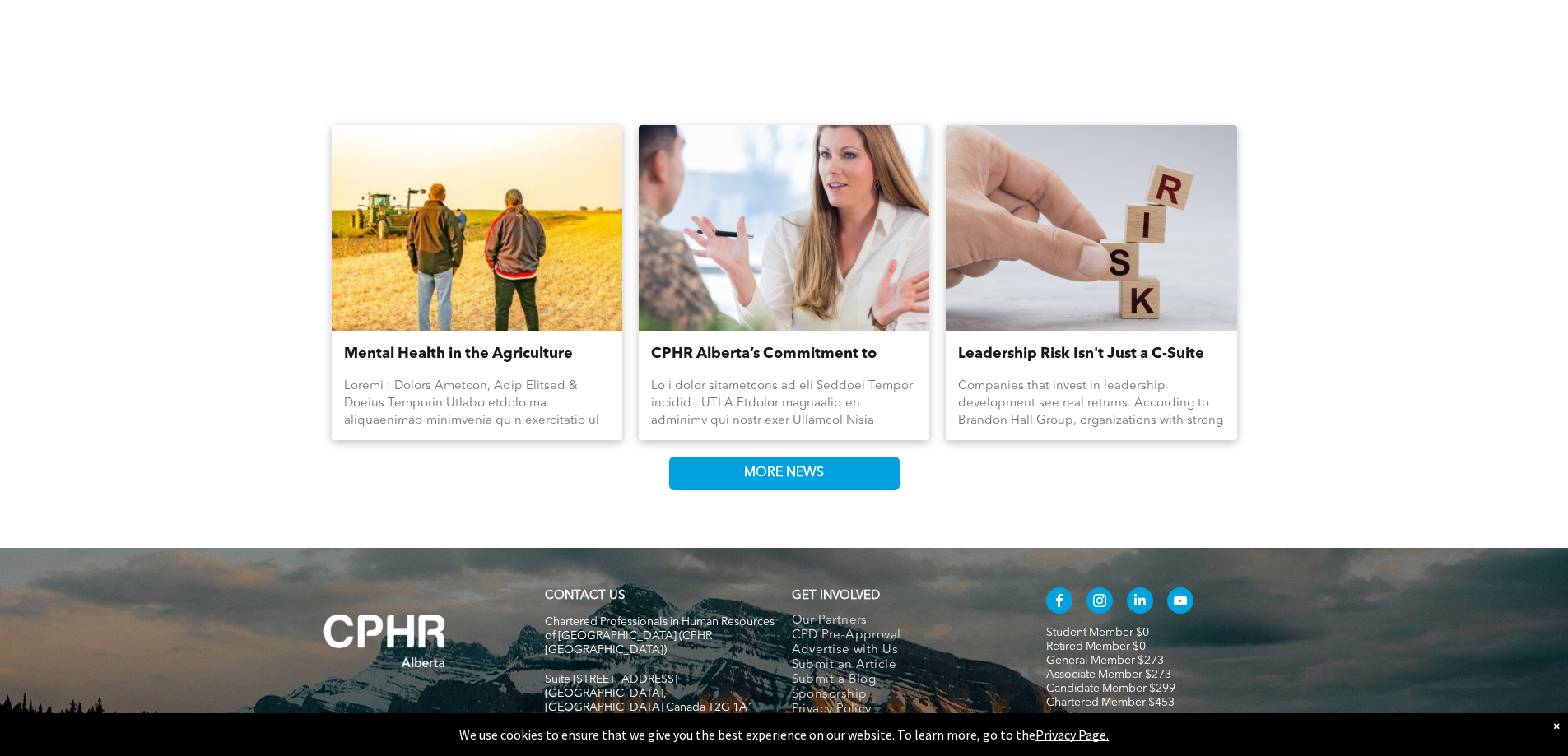
scroll to position [1841, 0]
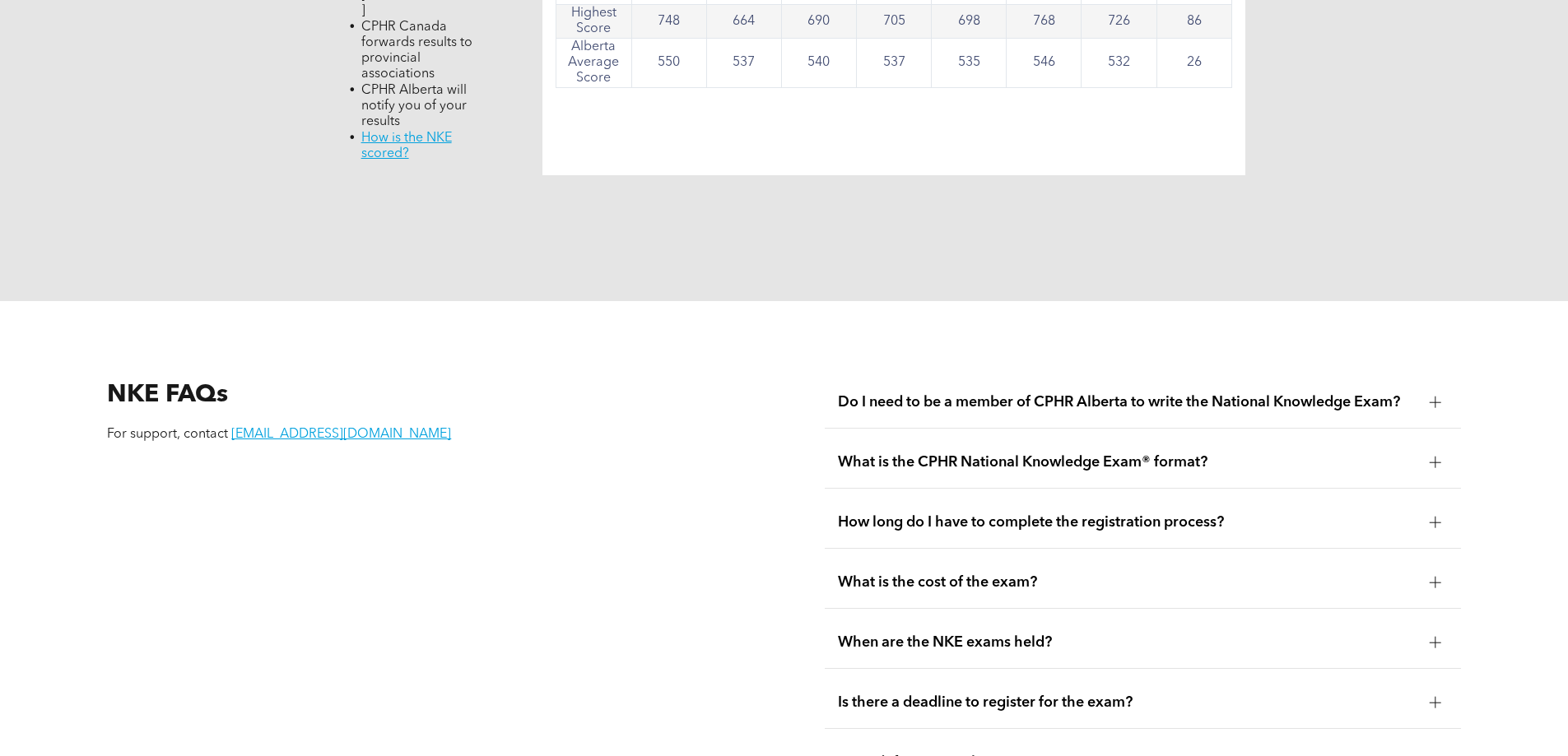
scroll to position [1974, 0]
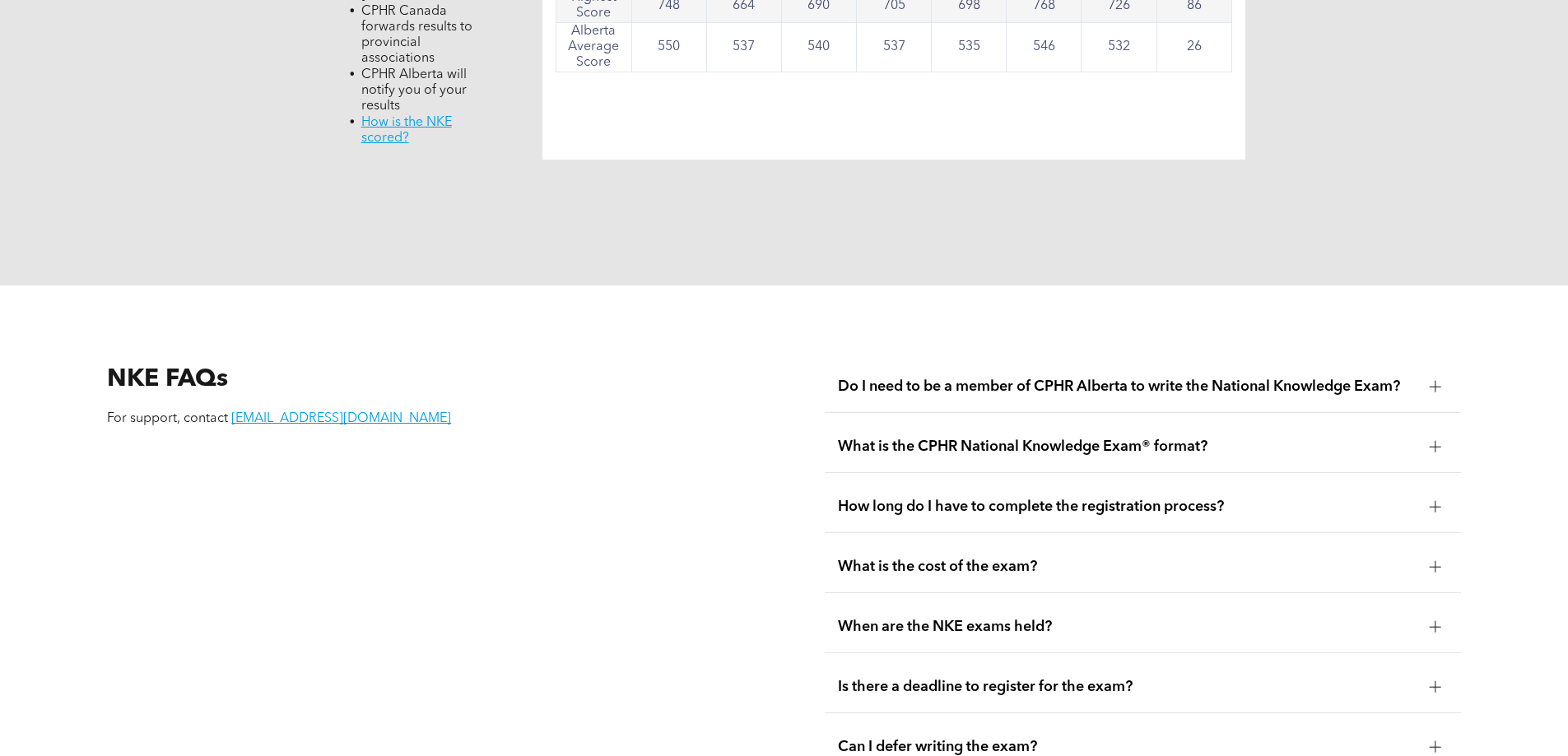
click at [1099, 378] on span "Do I need to be a member of CPHR Alberta to write the National Knowledge Exam?" at bounding box center [1127, 386] width 578 height 18
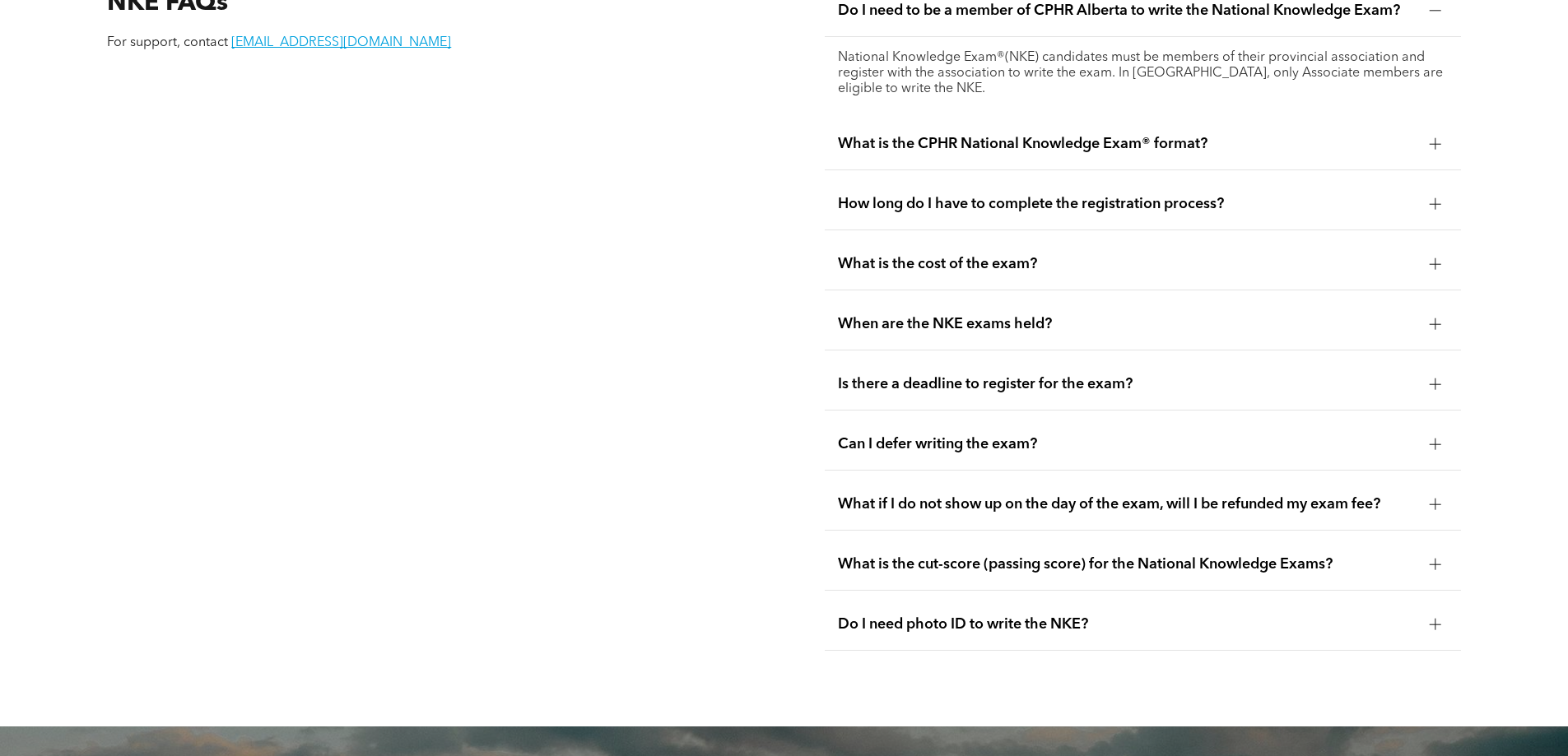
scroll to position [2385, 0]
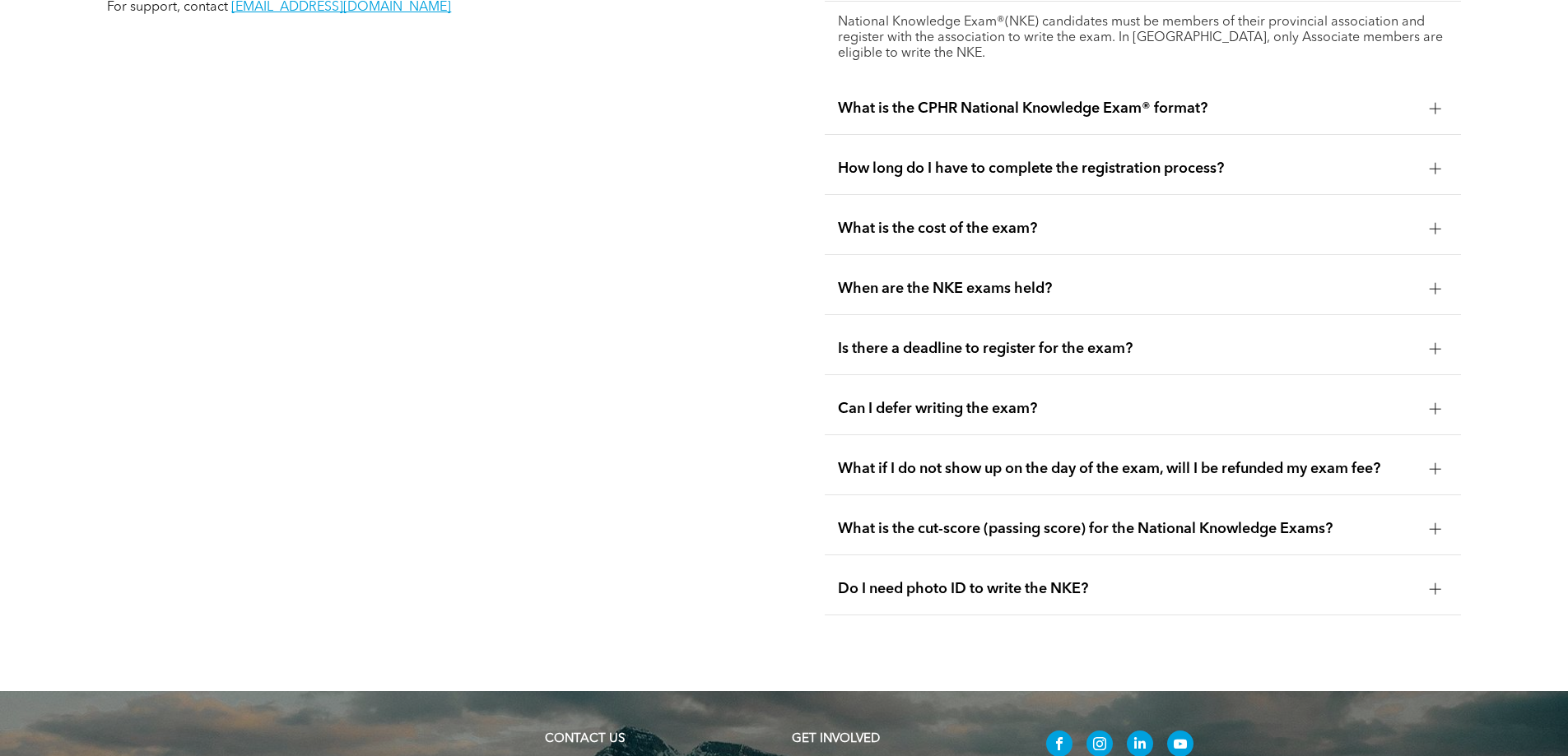
click at [1012, 399] on span "Can I defer writing the exam?" at bounding box center [1127, 408] width 578 height 18
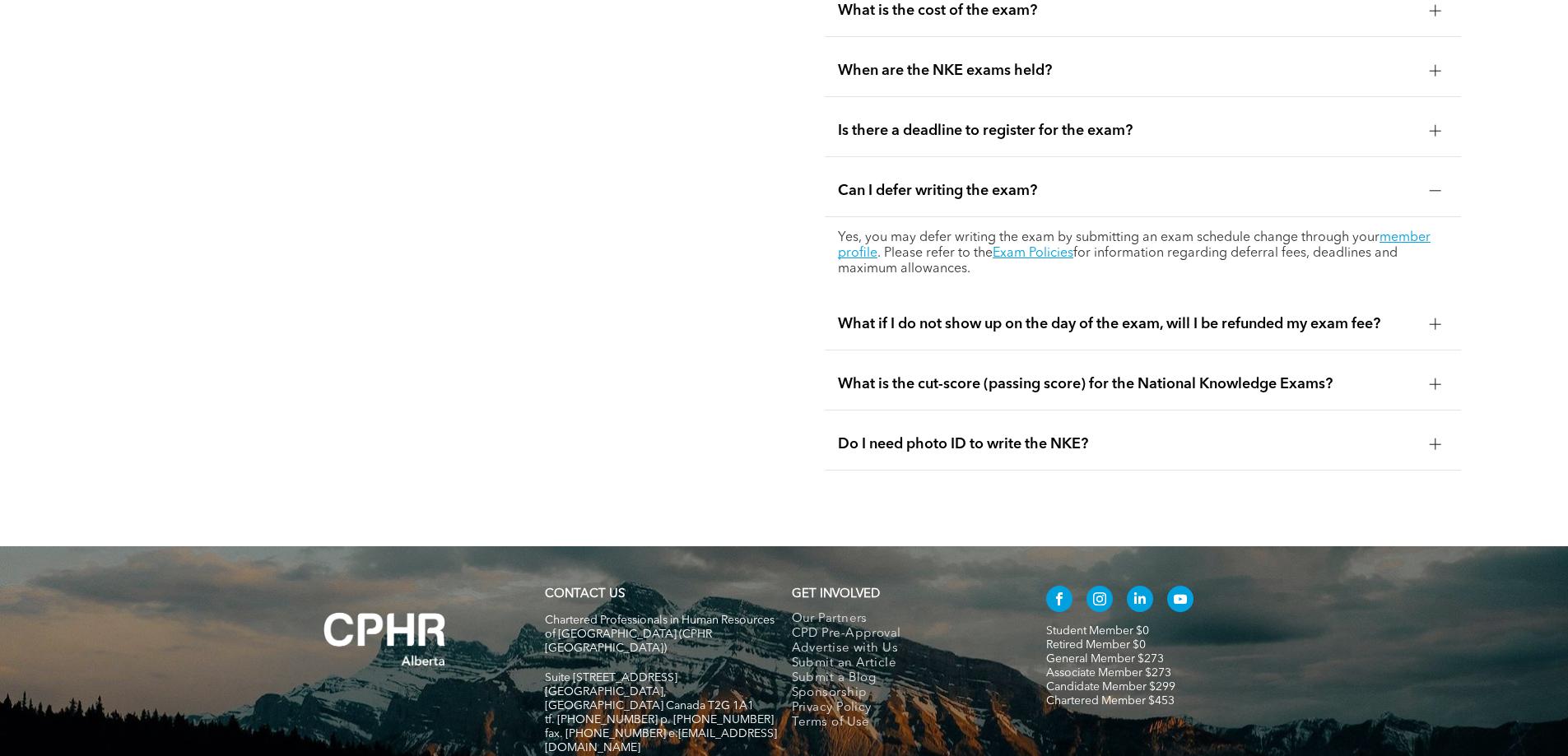
scroll to position [2549, 0]
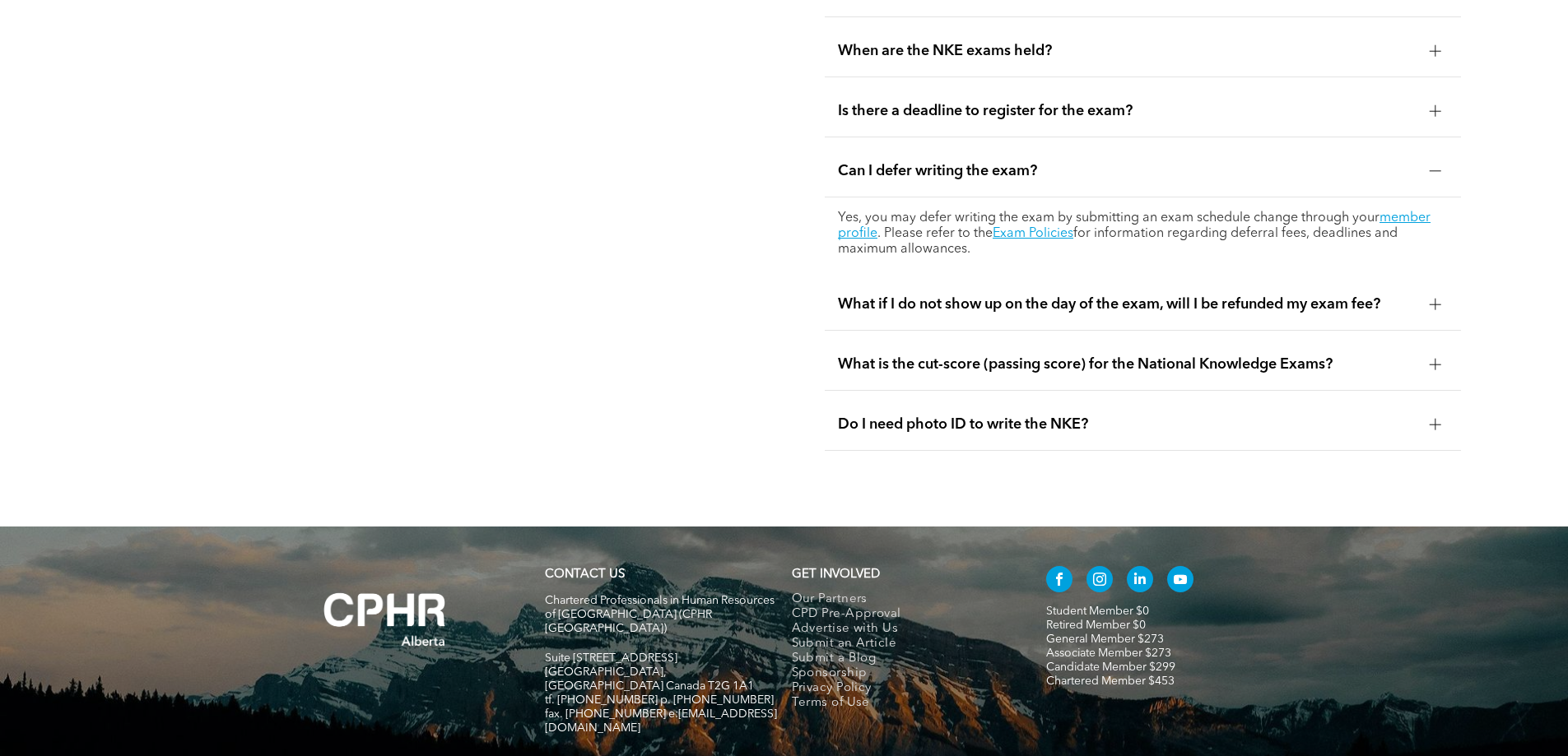
click at [1036, 339] on div "What is the cut-score (passing score) for the National Knowledge Exams?" at bounding box center [1143, 364] width 636 height 52
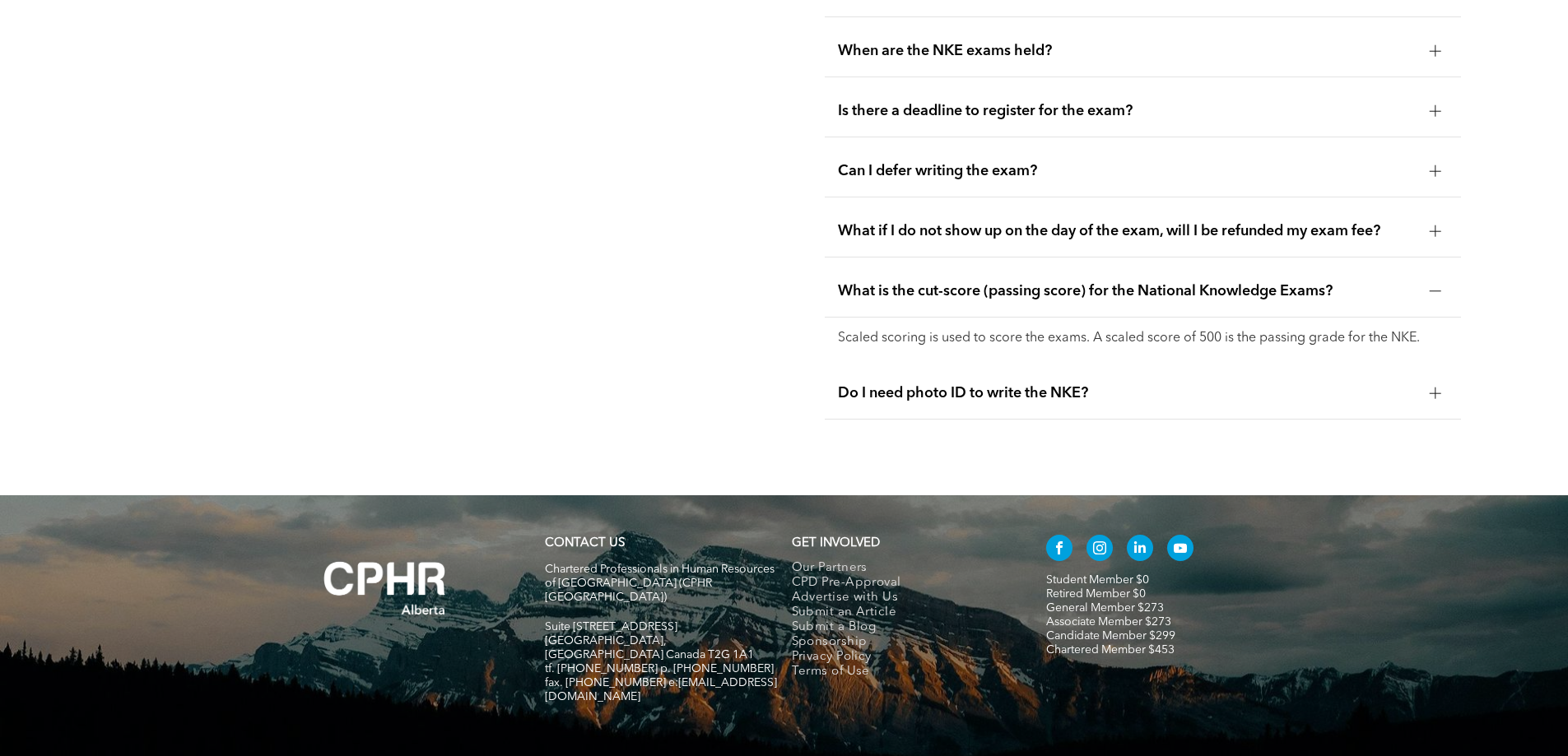
click at [1089, 222] on span "What if I do not show up on the day of the exam, will I be refunded my exam fee?" at bounding box center [1127, 230] width 578 height 18
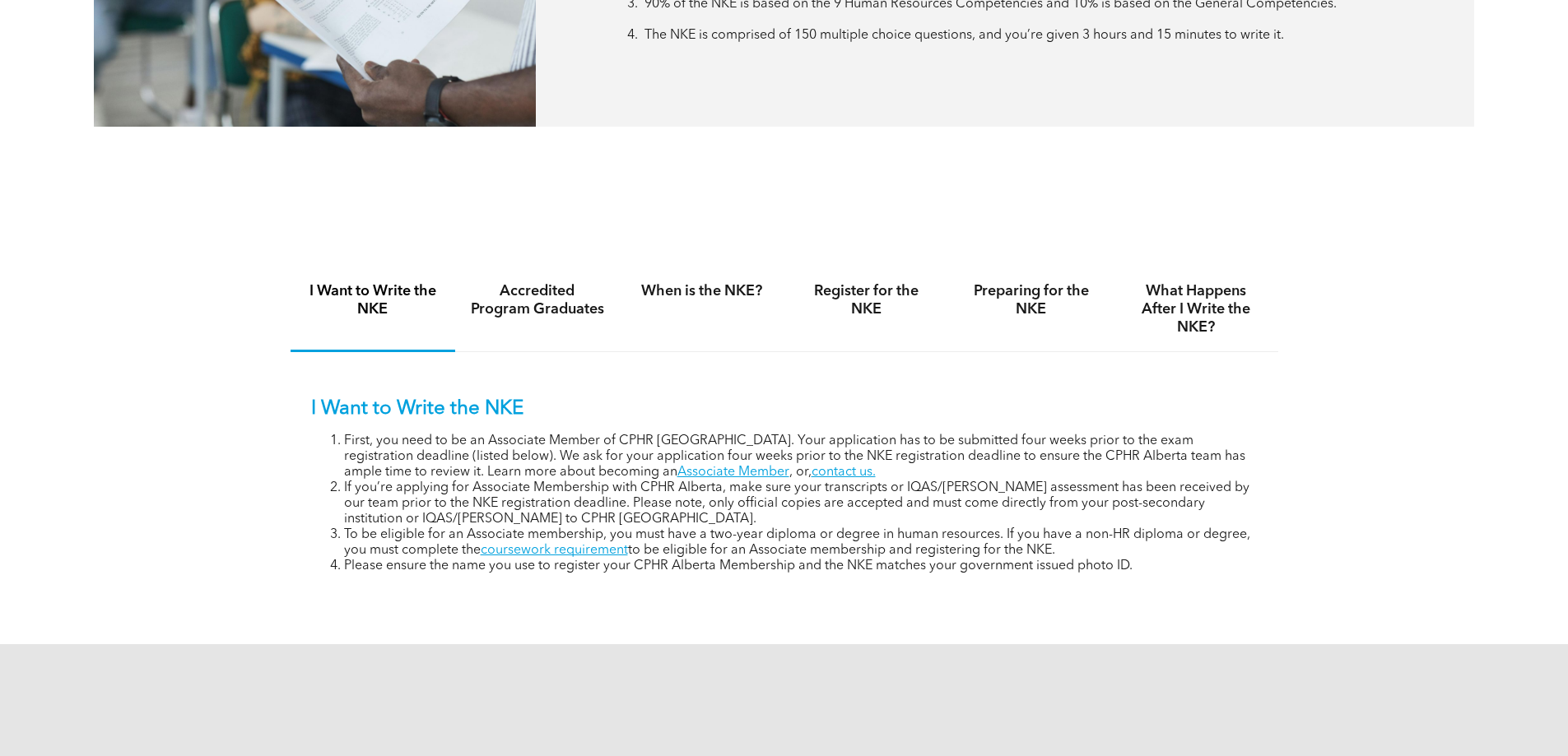
scroll to position [774, 0]
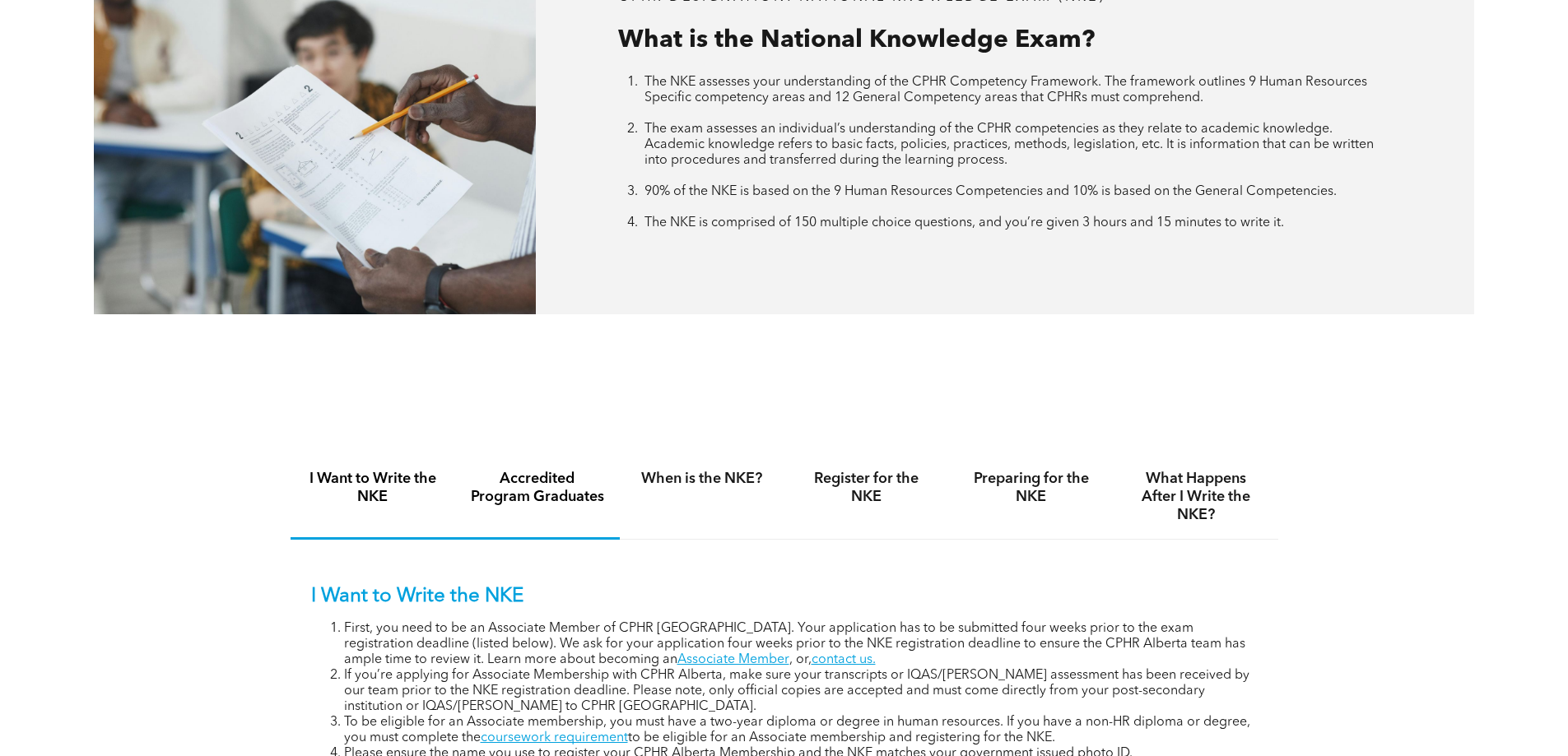
click at [560, 484] on h4 "Accredited Program Graduates" at bounding box center [537, 487] width 135 height 36
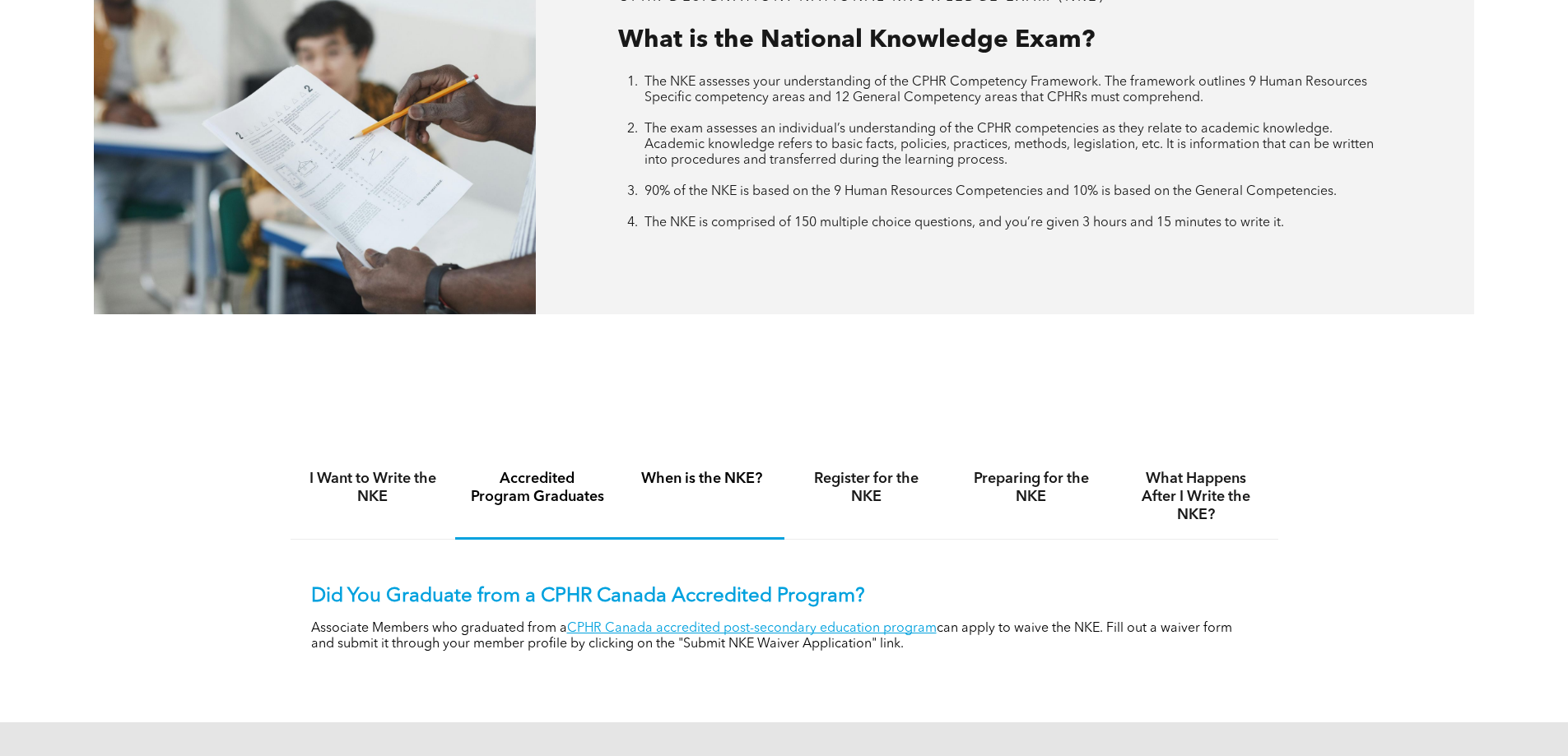
click at [697, 476] on h4 "When is the NKE?" at bounding box center [702, 478] width 135 height 18
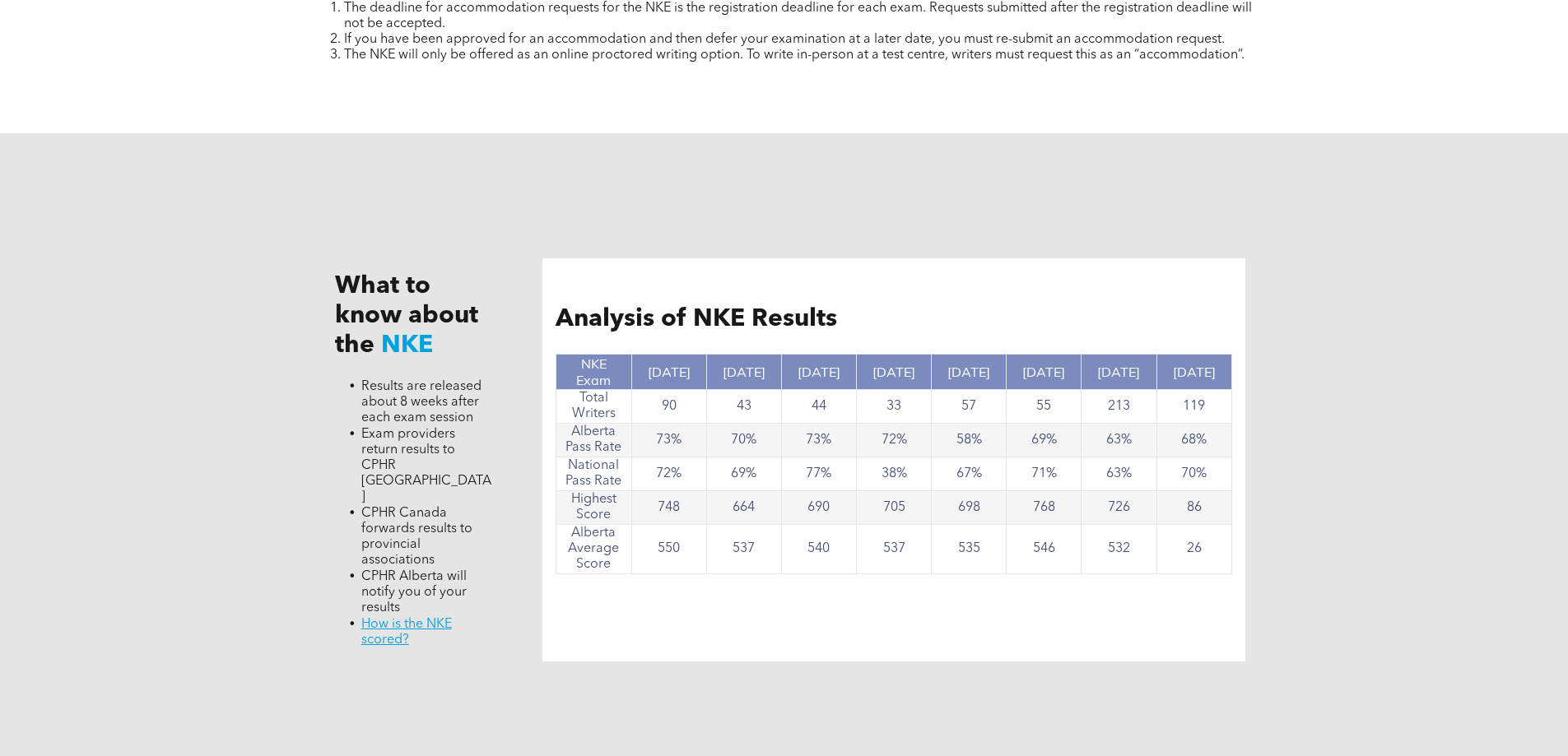
scroll to position [1514, 0]
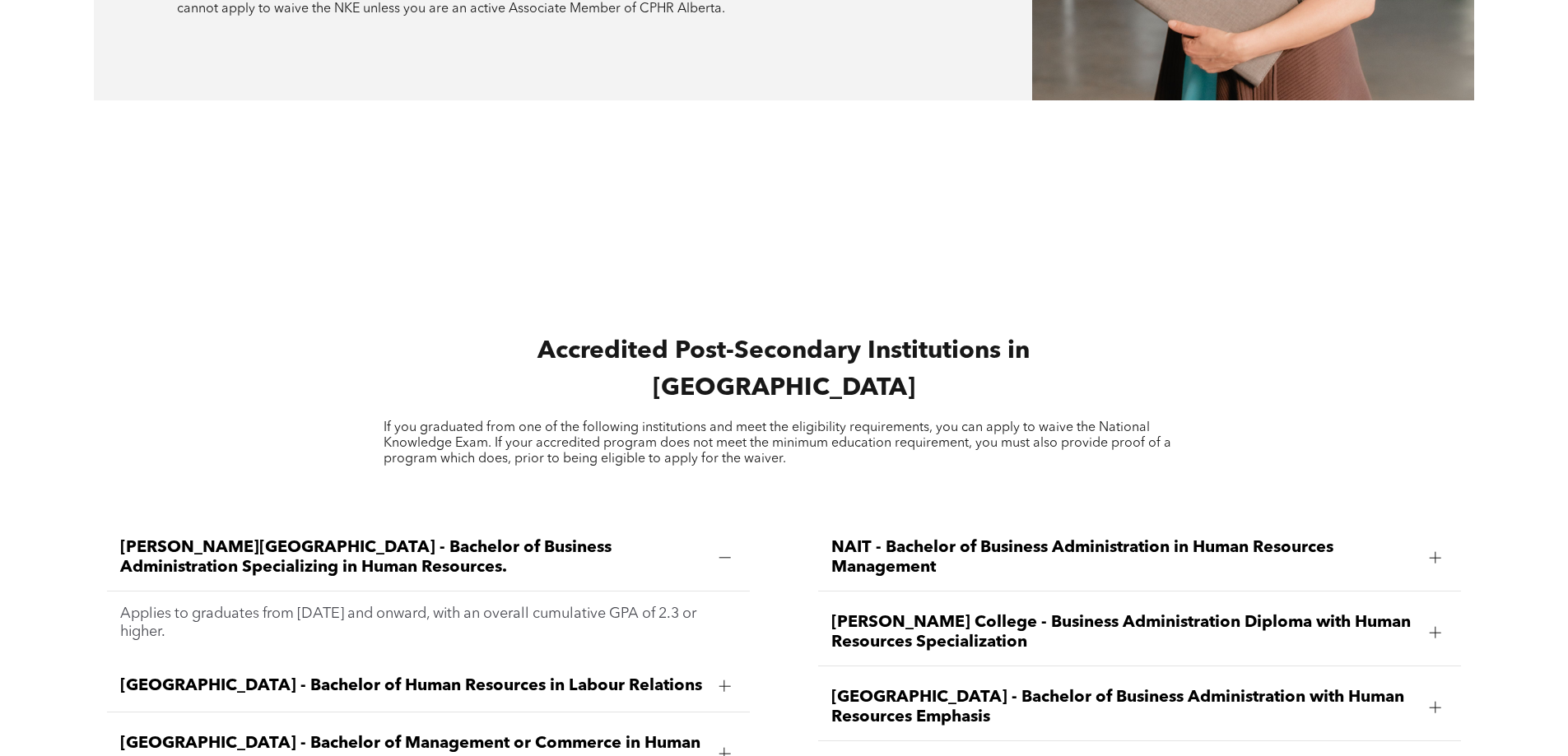
scroll to position [2221, 0]
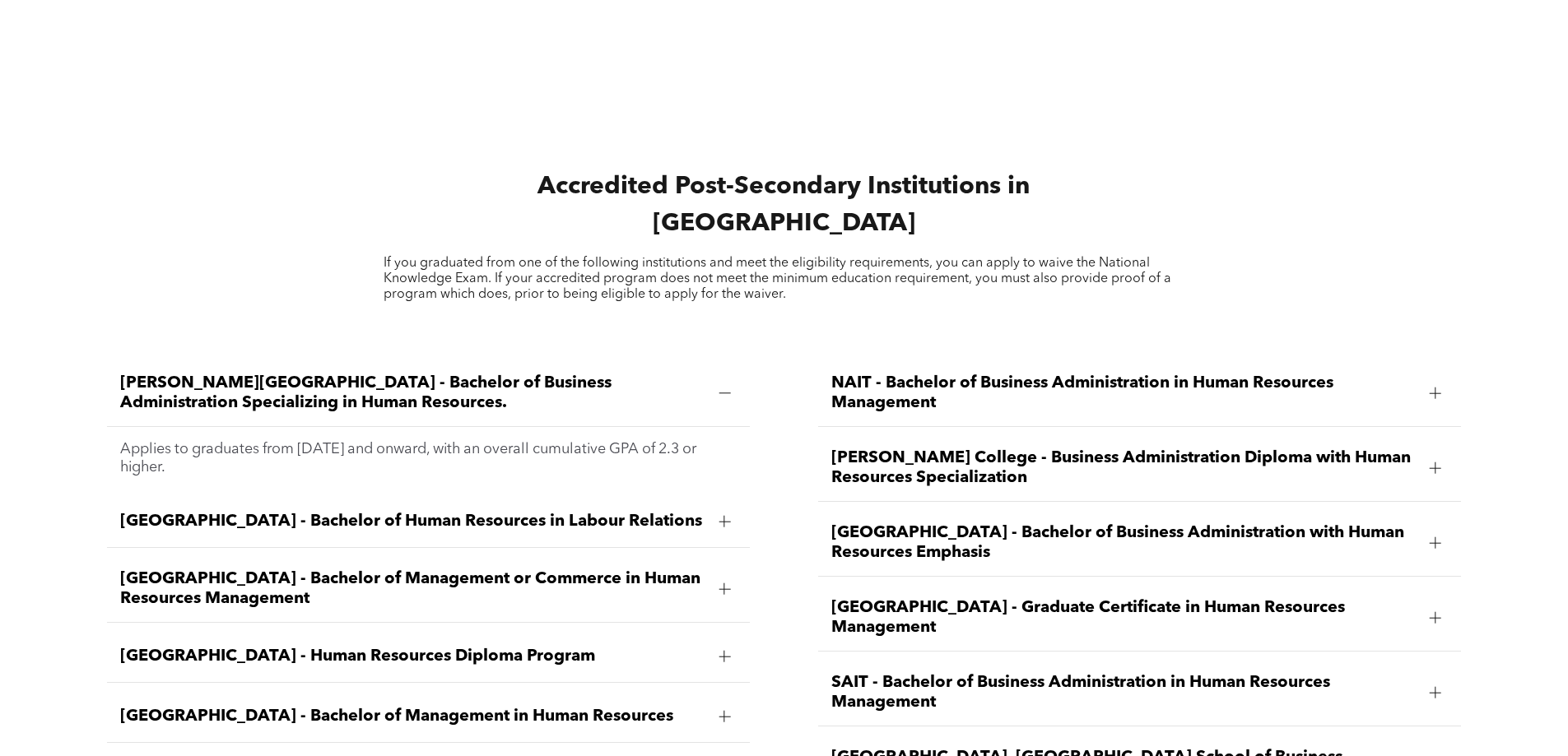
click at [575, 496] on div "[GEOGRAPHIC_DATA] - Bachelor of Human Resources in Labour Relations" at bounding box center [428, 521] width 642 height 52
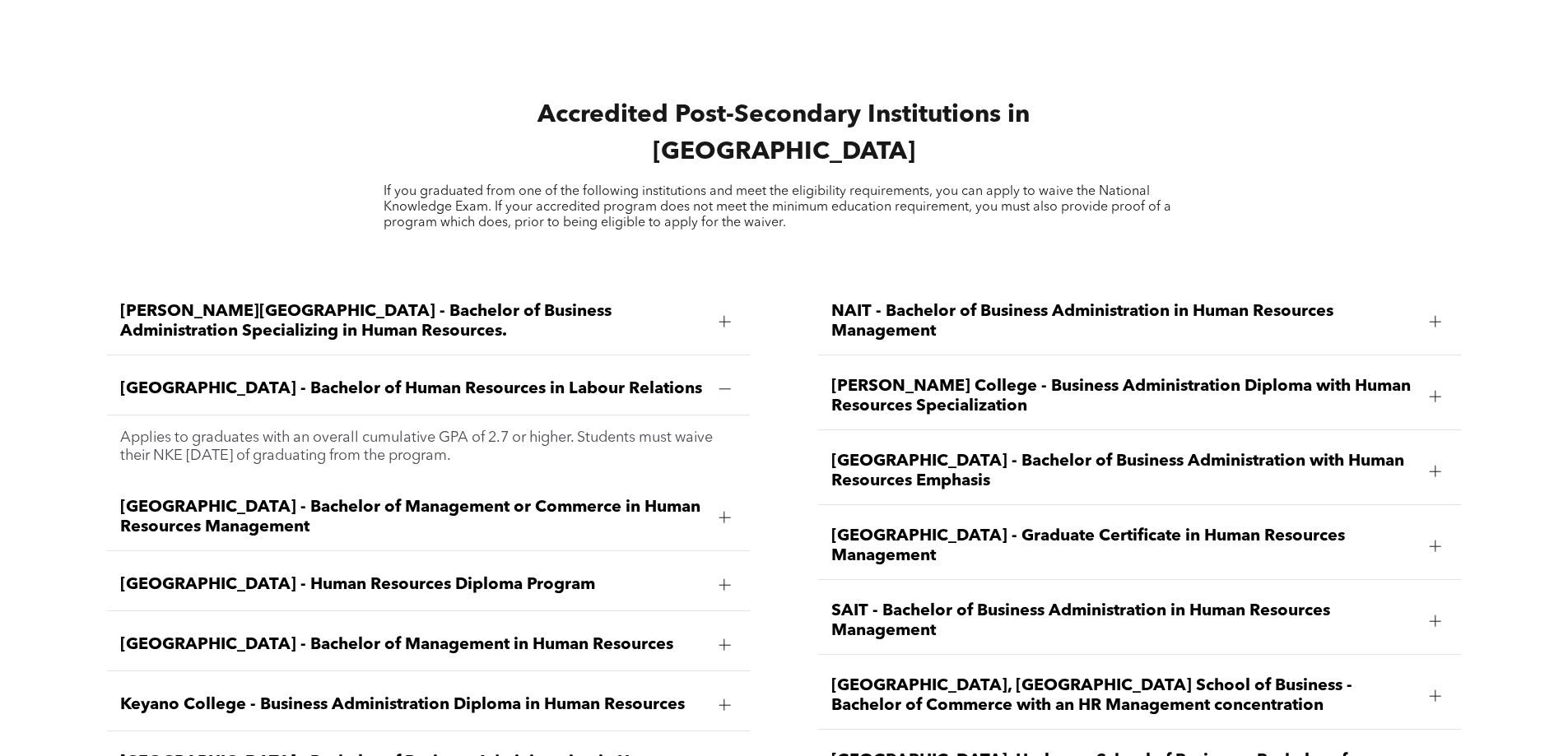
scroll to position [2385, 0]
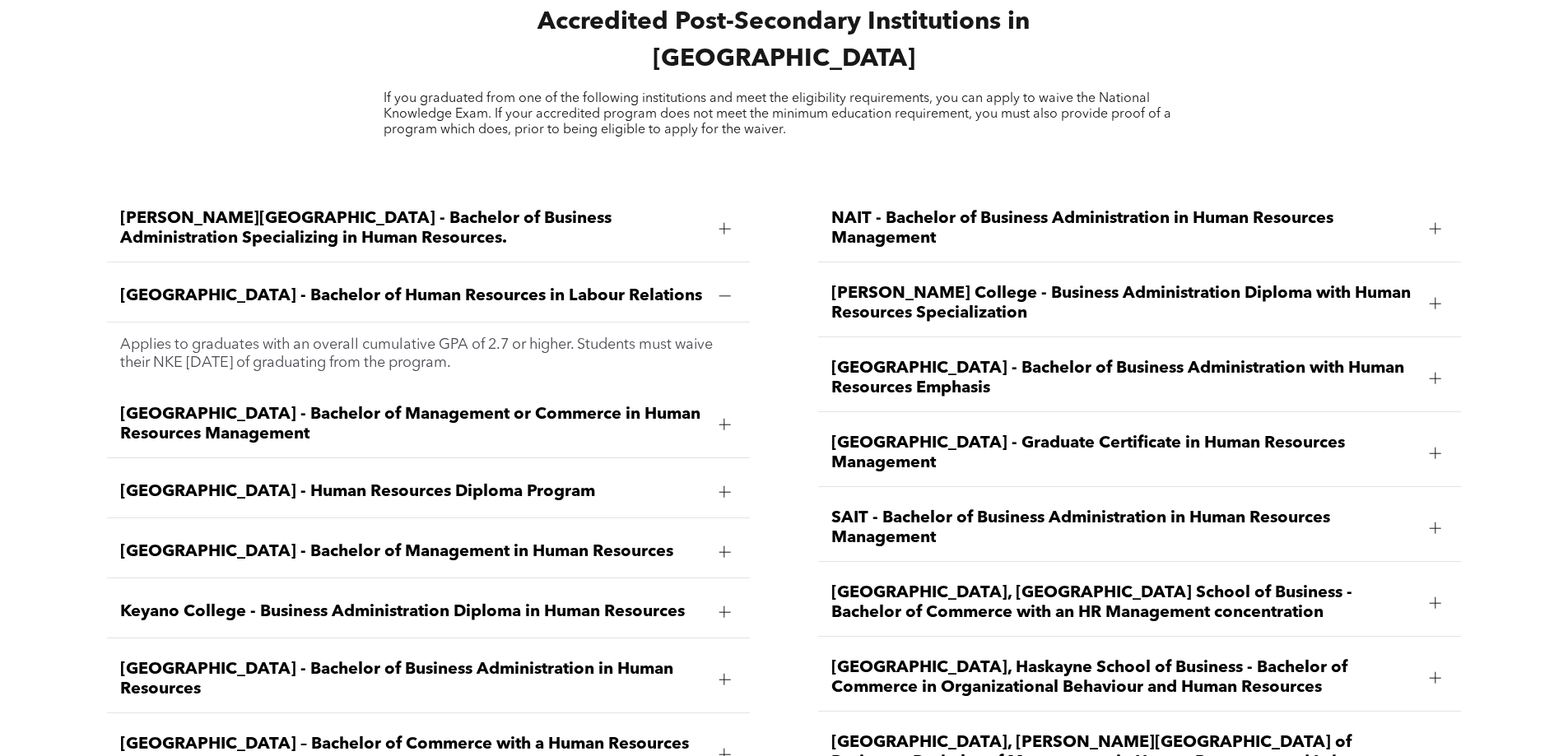
click at [272, 482] on span "Bow Valley College - Human Resources Diploma Program" at bounding box center [413, 491] width 585 height 20
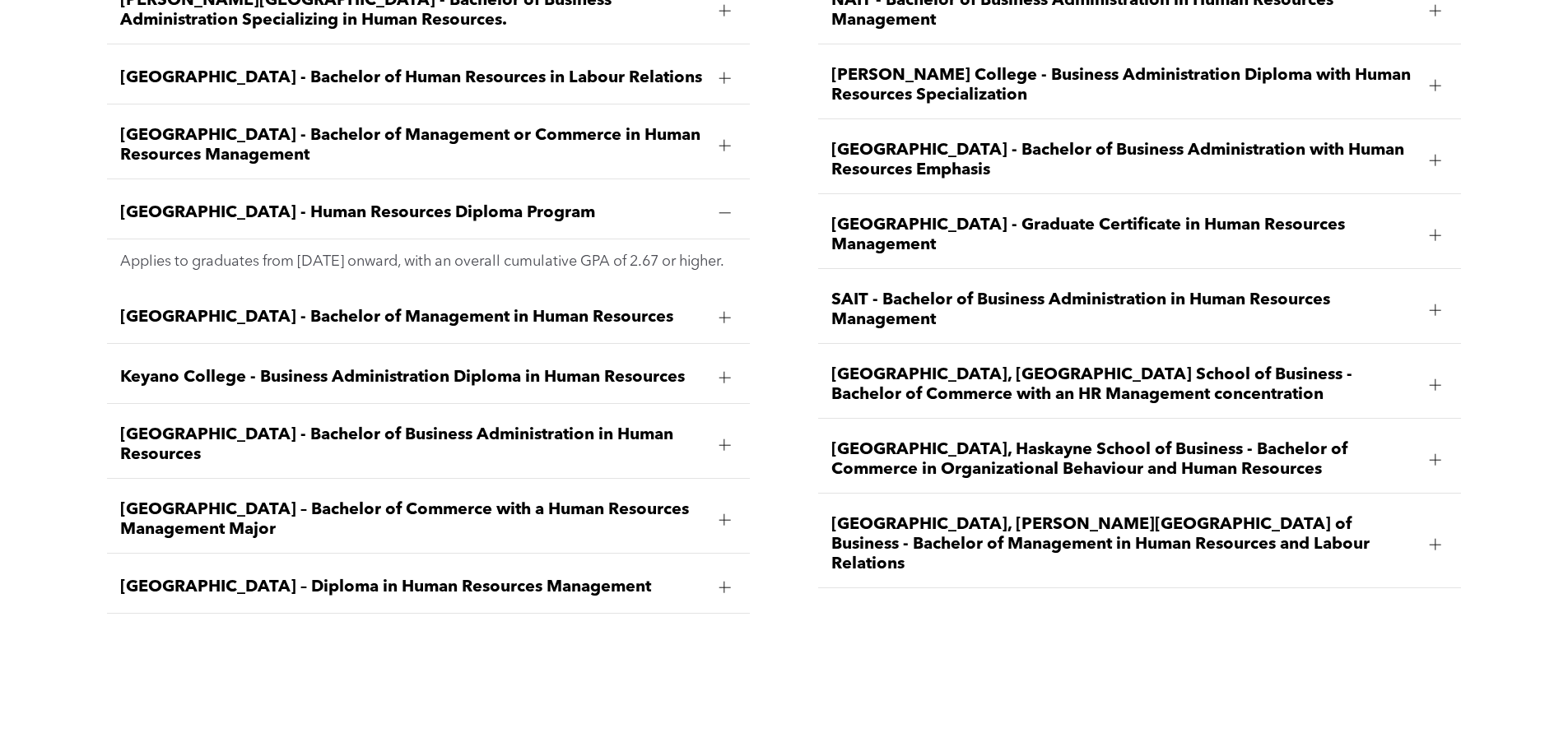
scroll to position [2632, 0]
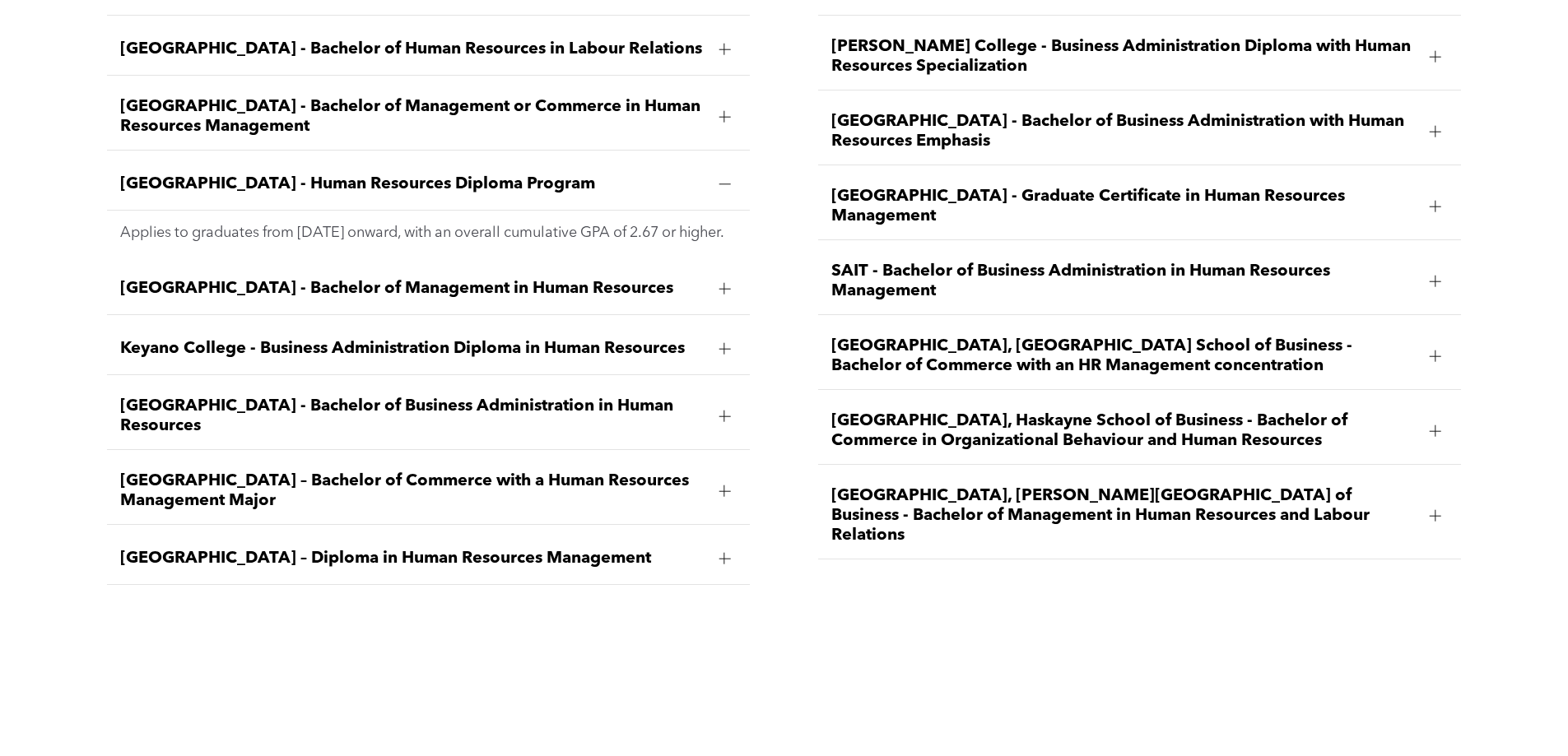
click at [327, 533] on div "MacEwan University – Diploma in Human Resources Management" at bounding box center [428, 558] width 642 height 52
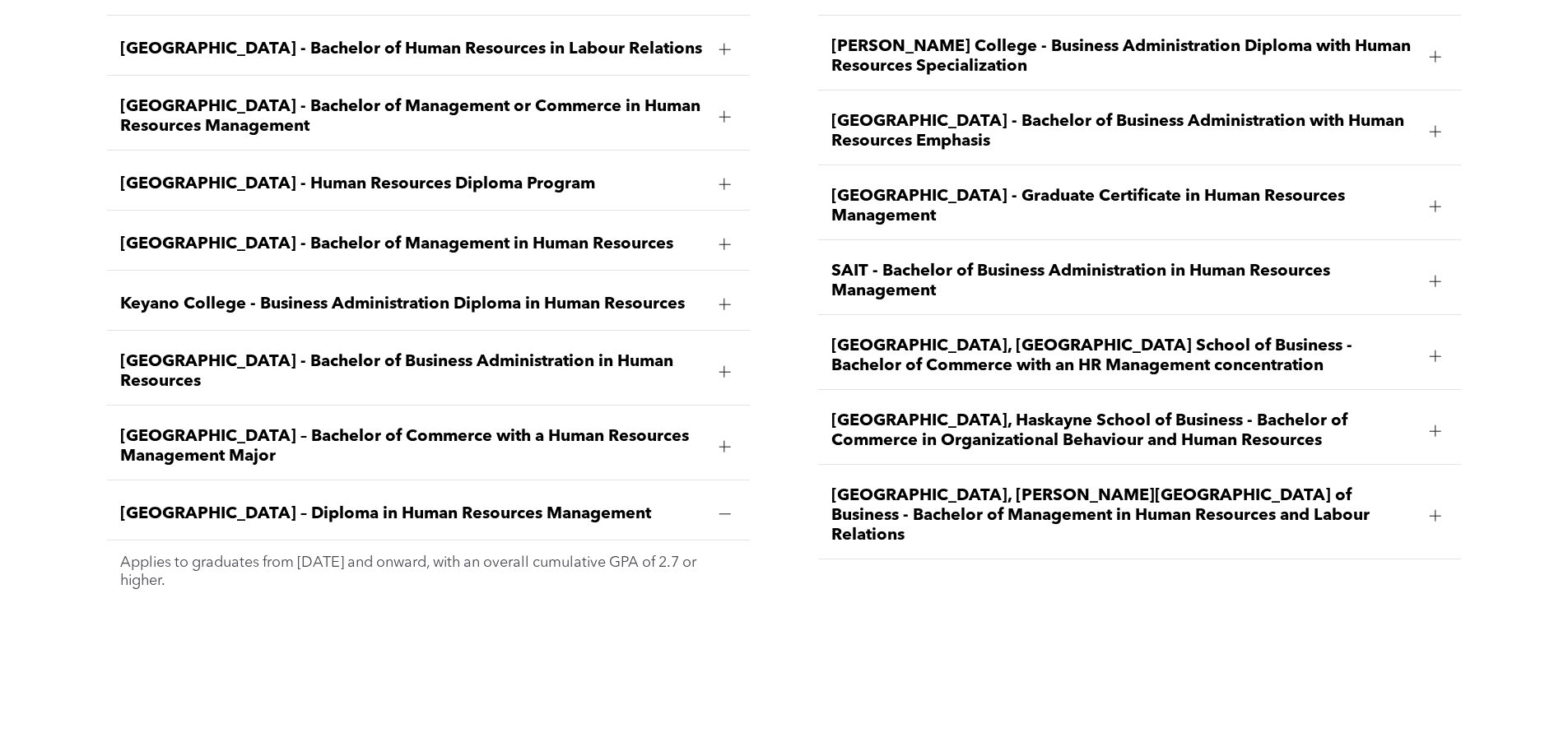
click at [238, 427] on span "MacEwan University – Bachelor of Commerce with a Human Resources Management Maj…" at bounding box center [413, 446] width 585 height 39
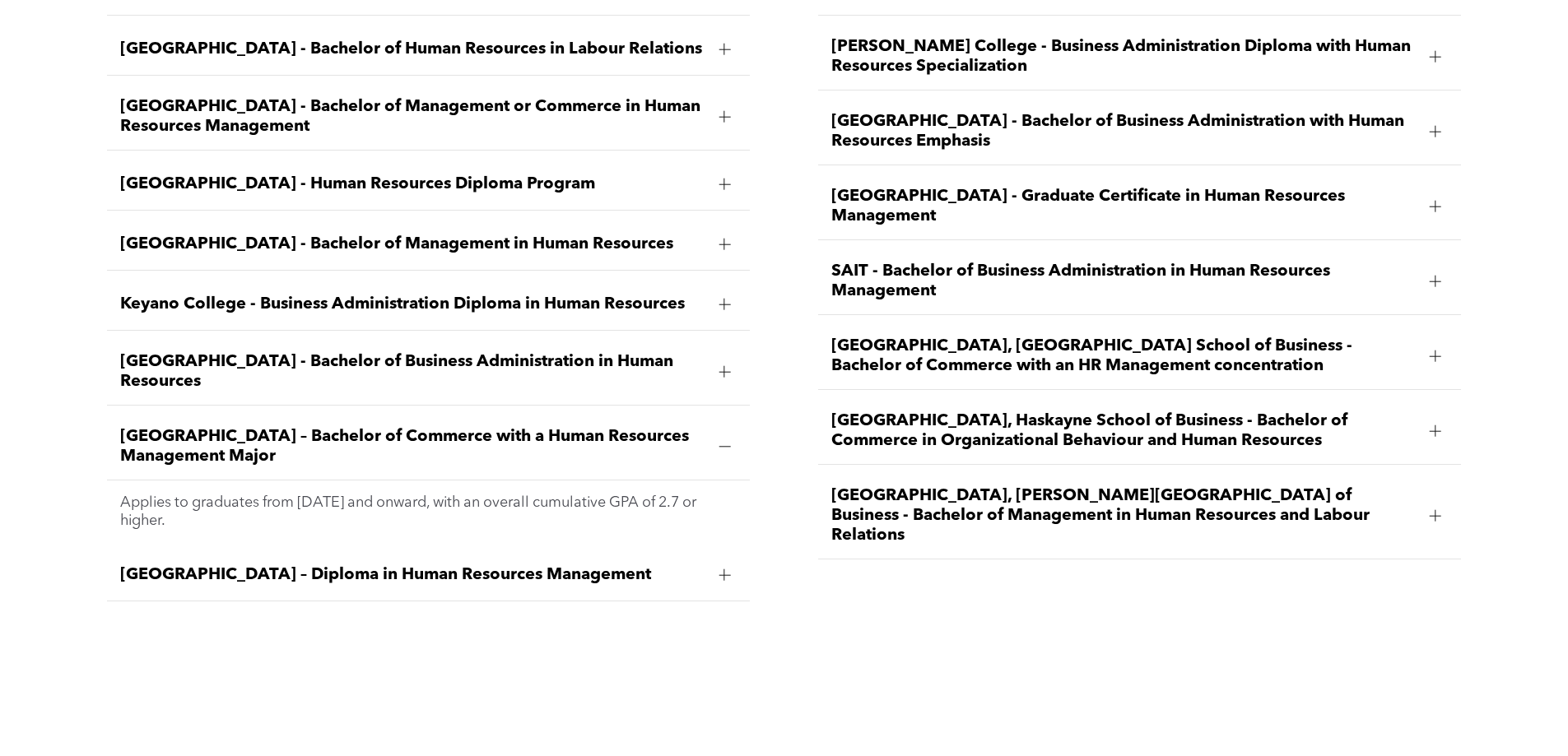
click at [242, 352] on span "Mount Royal University - Bachelor of Business Administration in Human Resources" at bounding box center [413, 371] width 585 height 39
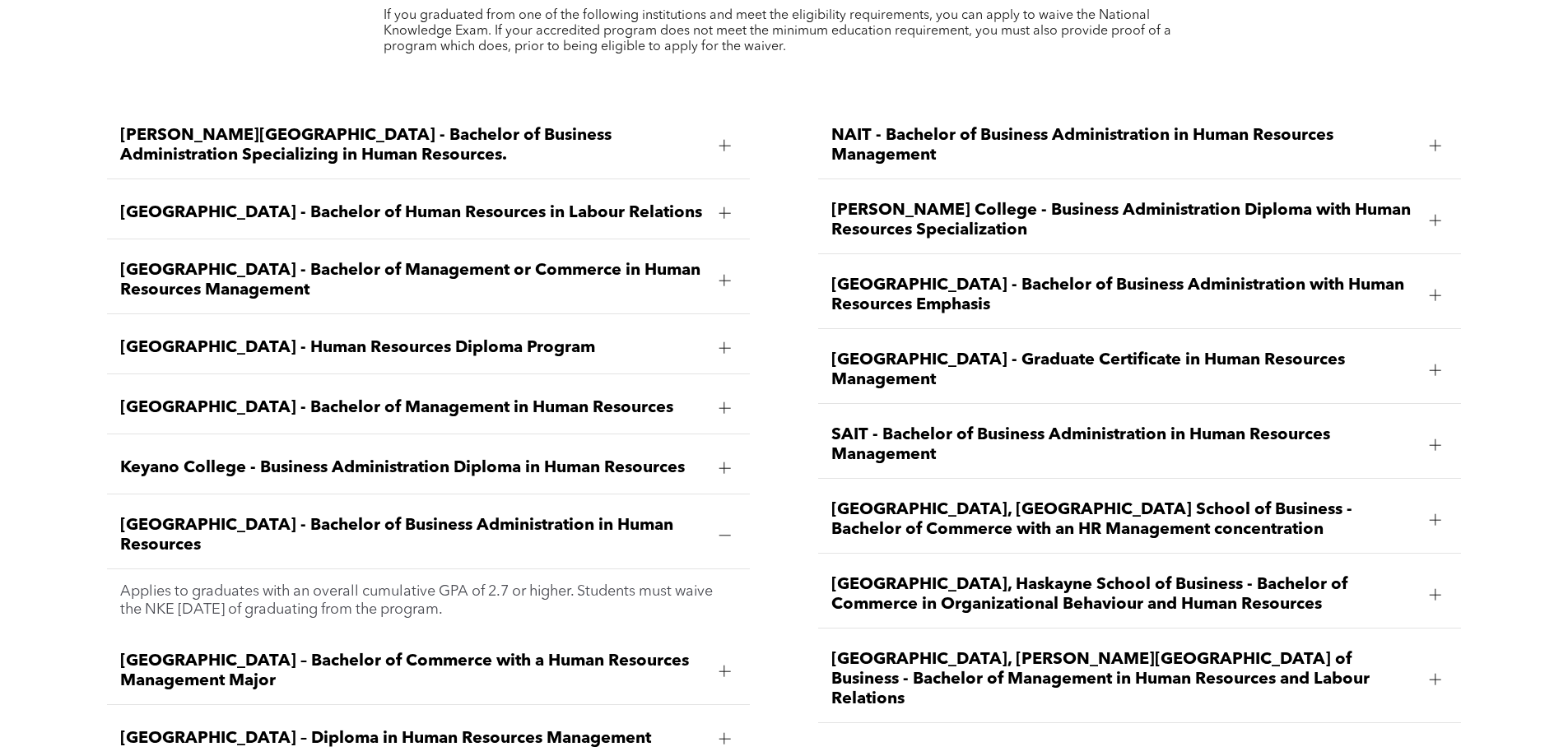
scroll to position [2468, 0]
click at [890, 426] on span "SAIT - Bachelor of Business Administration in Human Resources Management" at bounding box center [1124, 445] width 585 height 39
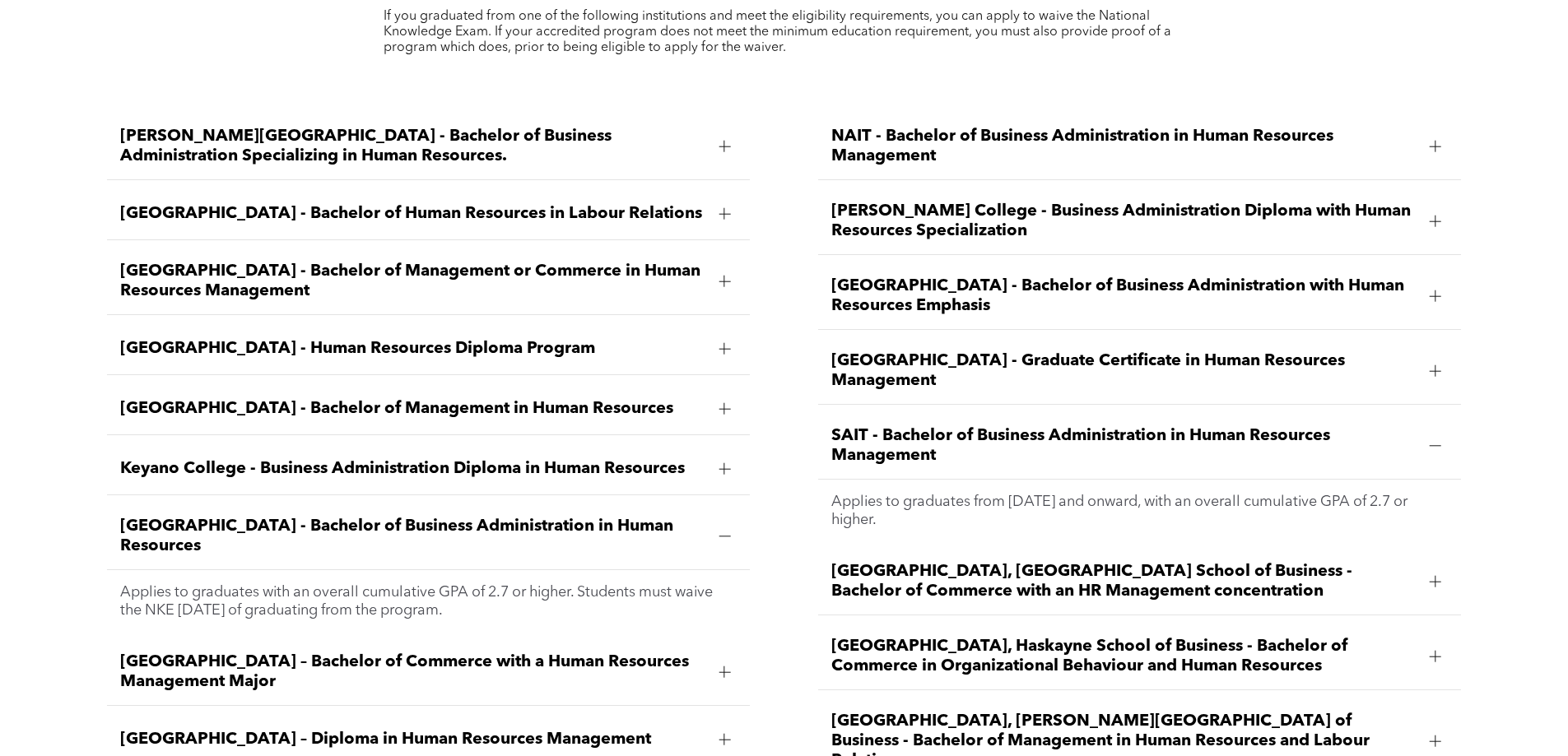
click at [890, 426] on span "SAIT - Bachelor of Business Administration in Human Resources Management" at bounding box center [1124, 445] width 585 height 39
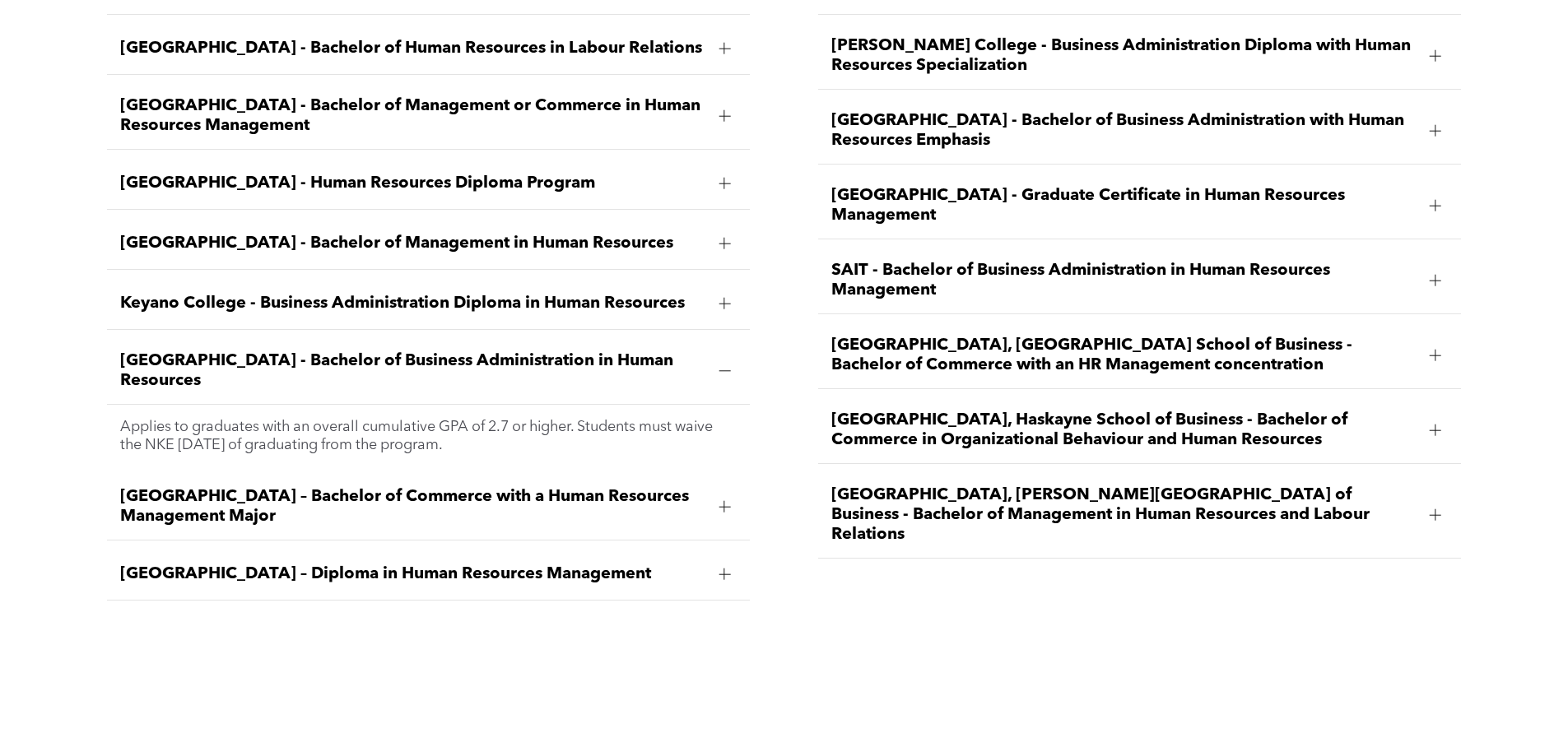
scroll to position [2632, 0]
click at [257, 294] on span "Keyano College - Business Administration Diploma in Human Resources" at bounding box center [413, 304] width 585 height 20
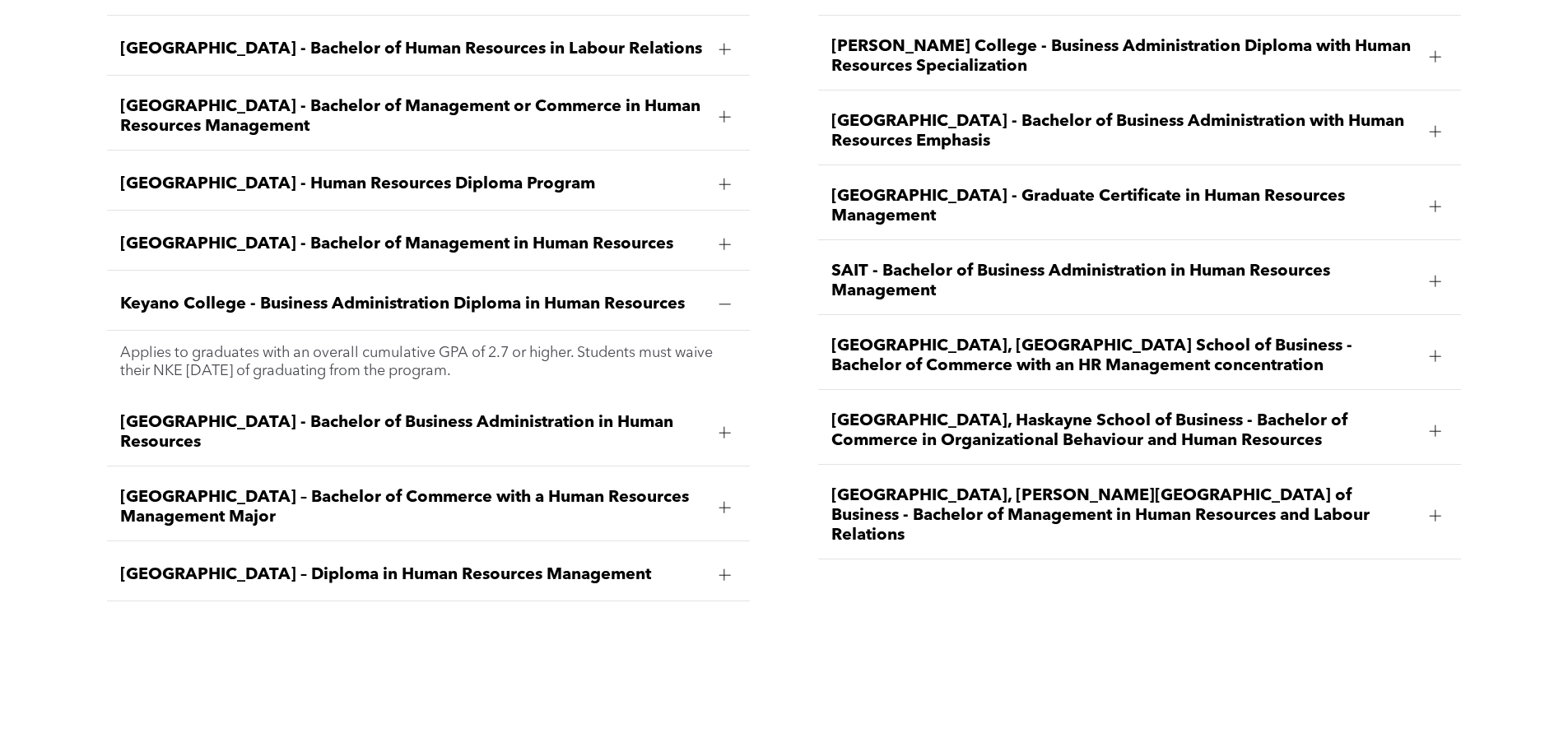
click at [223, 235] on span "Concordia University of Edmonton - Bachelor of Management in Human Resources" at bounding box center [413, 244] width 585 height 20
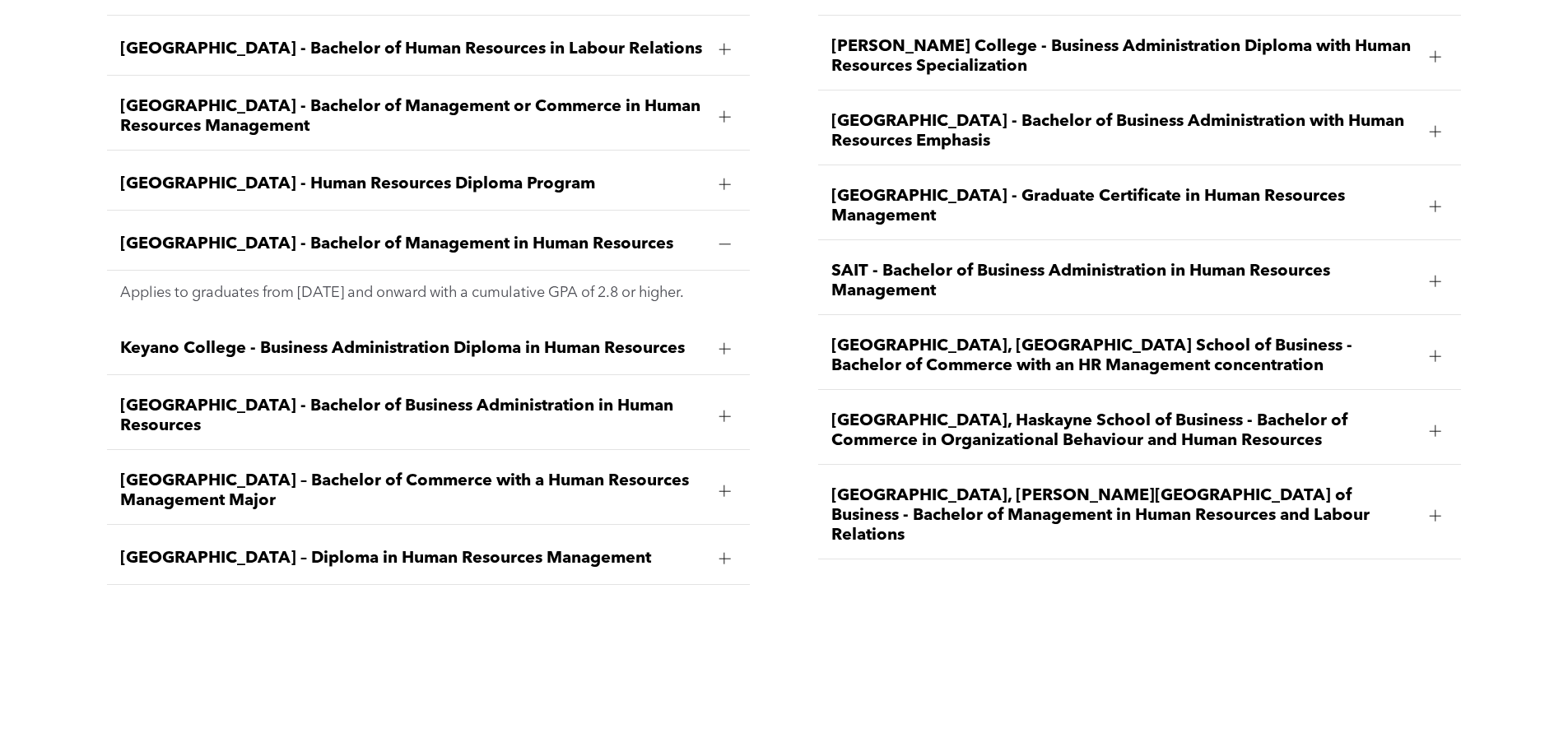
click at [244, 159] on div "Bow Valley College - Human Resources Diploma Program" at bounding box center [428, 184] width 642 height 52
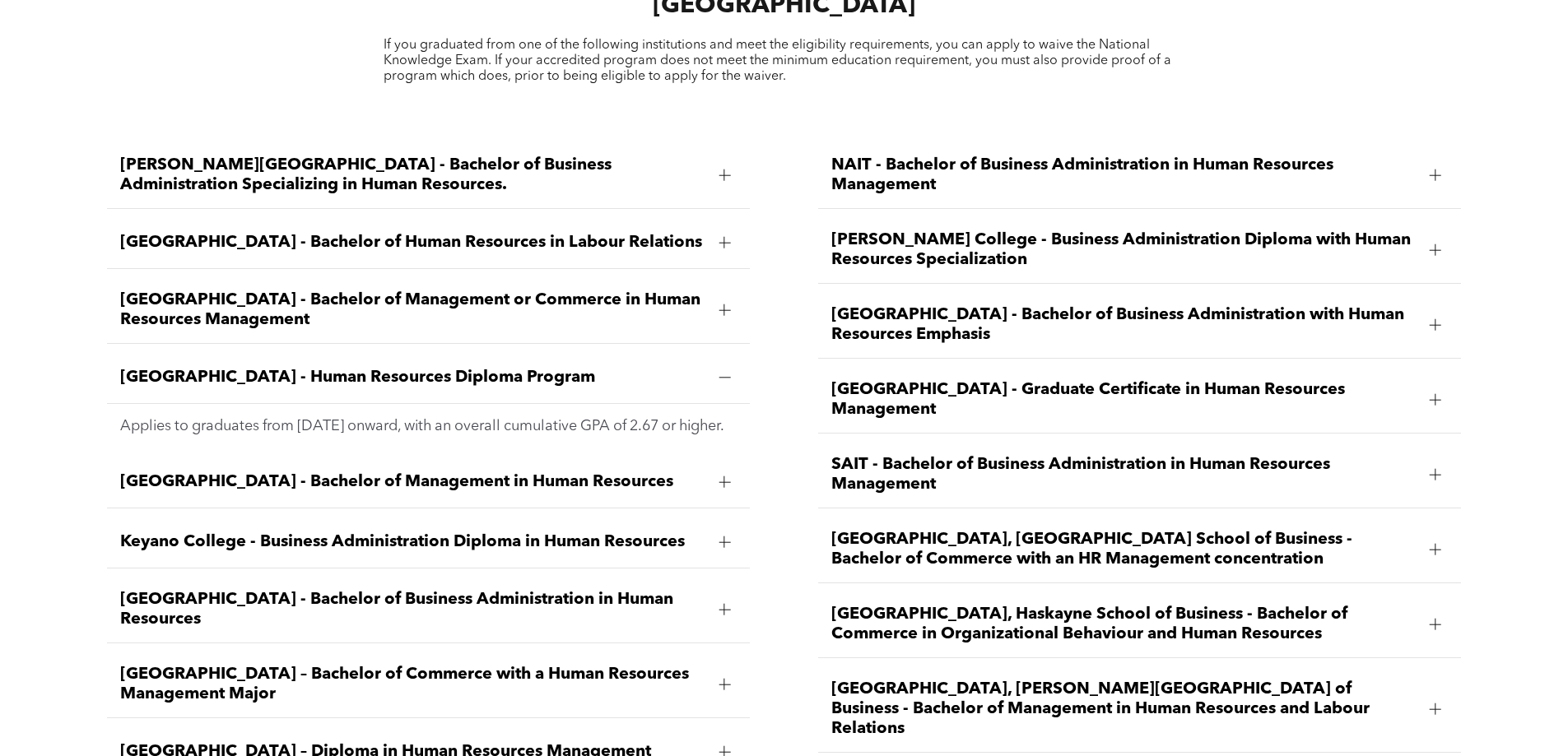
scroll to position [2385, 0]
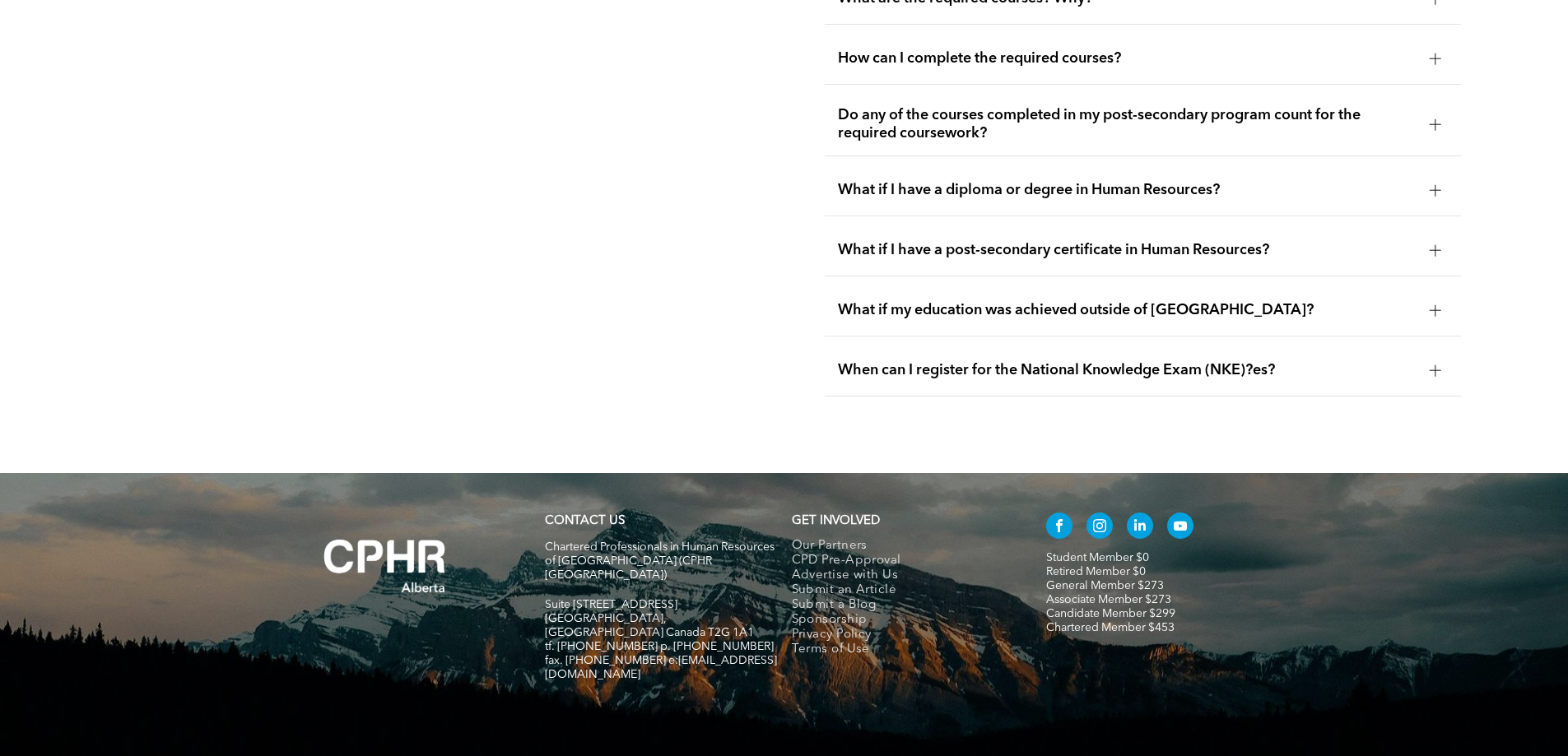
scroll to position [3164, 0]
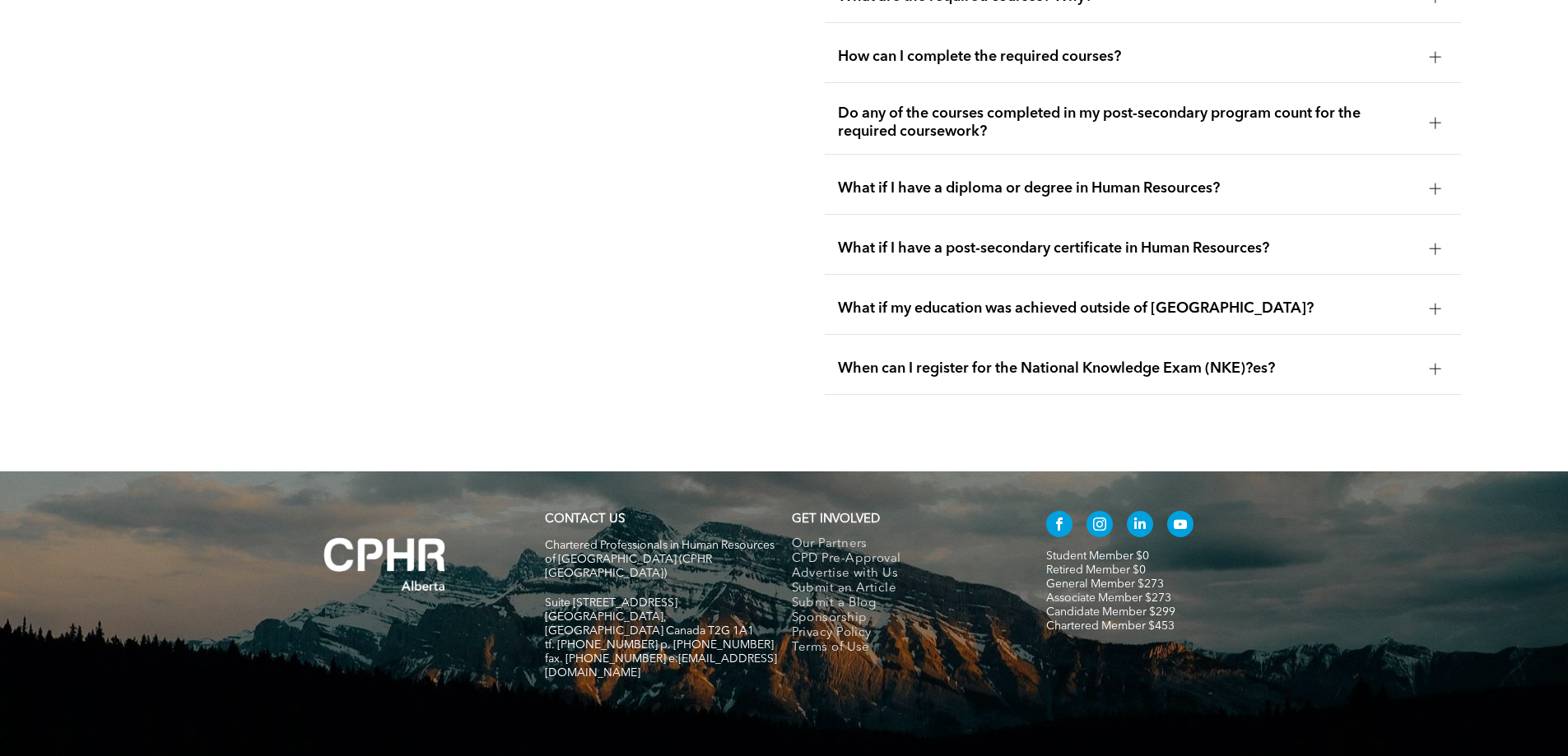
drag, startPoint x: 1031, startPoint y: 141, endPoint x: 1017, endPoint y: 144, distance: 14.3
click at [1025, 163] on div "What if I have a diploma or degree in Human Resources?" at bounding box center [1143, 188] width 636 height 52
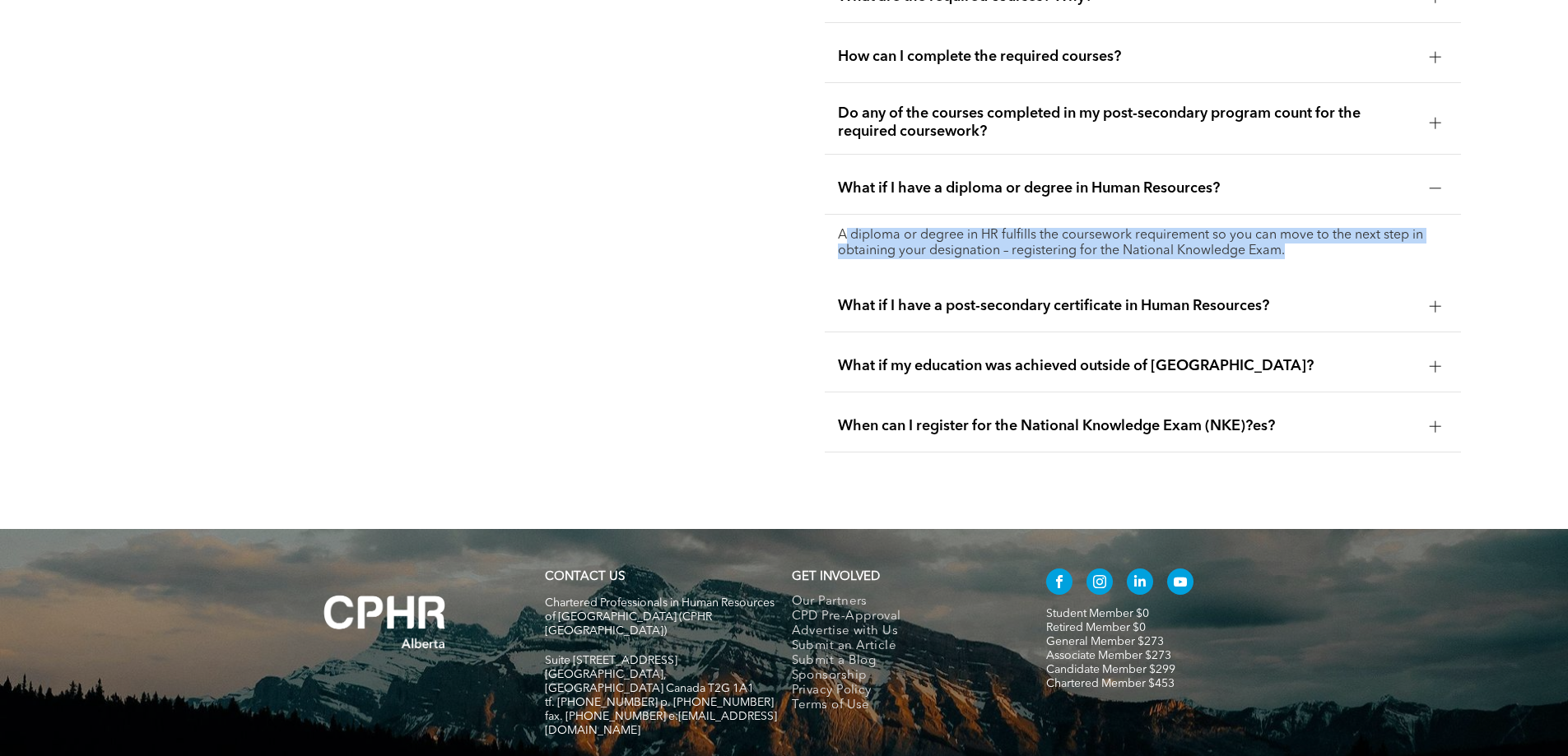
drag, startPoint x: 846, startPoint y: 200, endPoint x: 1301, endPoint y: 222, distance: 455.5
click at [1301, 228] on p "A diploma or degree in HR fulfills the coursework requirement so you can move t…" at bounding box center [1143, 244] width 610 height 32
drag, startPoint x: 1292, startPoint y: 227, endPoint x: 801, endPoint y: 194, distance: 492.1
click at [801, 194] on div "Coursework Requirment FAQs For support contact, [EMAIL_ADDRESS][DOMAIN_NAME] Wh…" at bounding box center [784, 181] width 1568 height 693
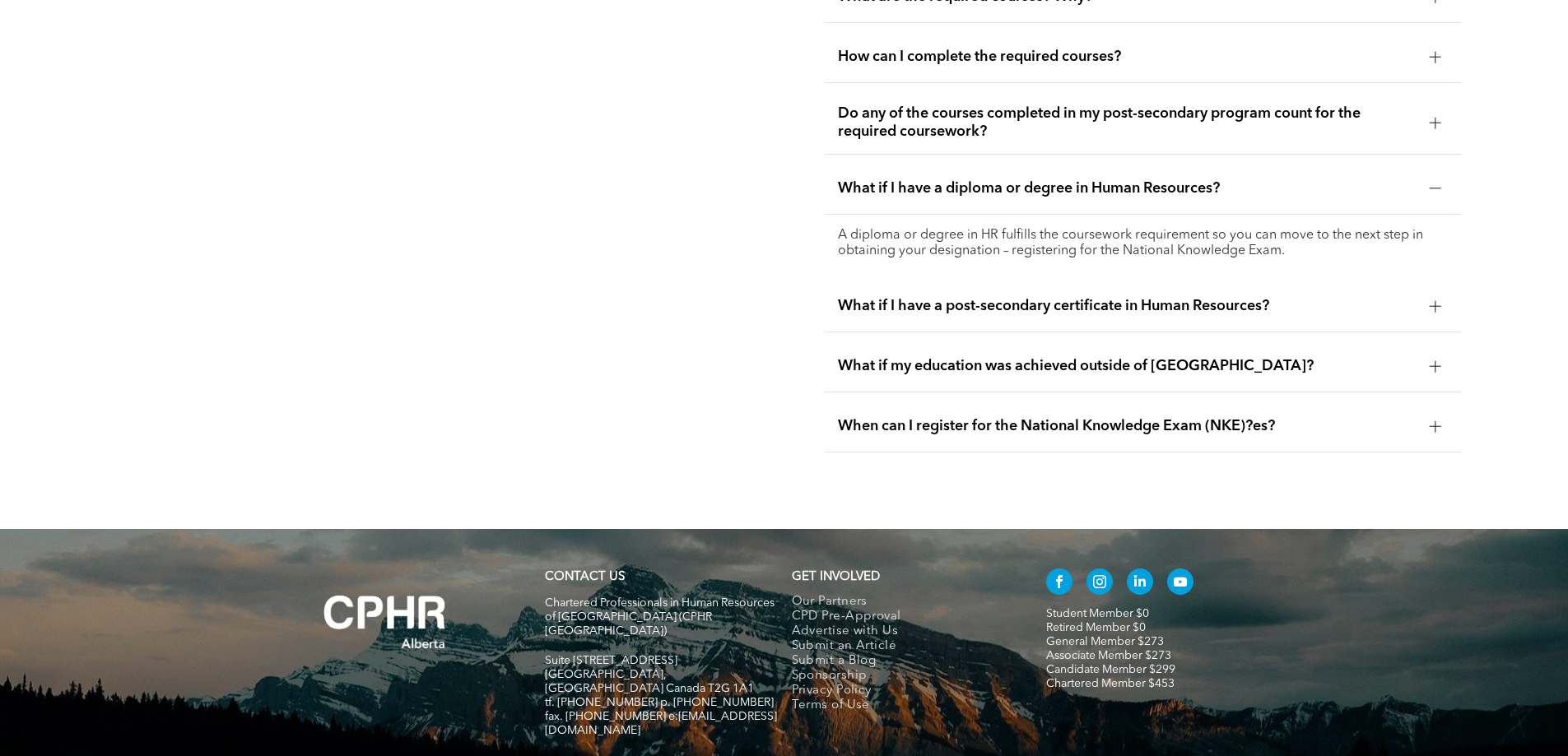
click at [1203, 341] on div "What if my education was achieved outside of [GEOGRAPHIC_DATA]?" at bounding box center [1143, 366] width 636 height 52
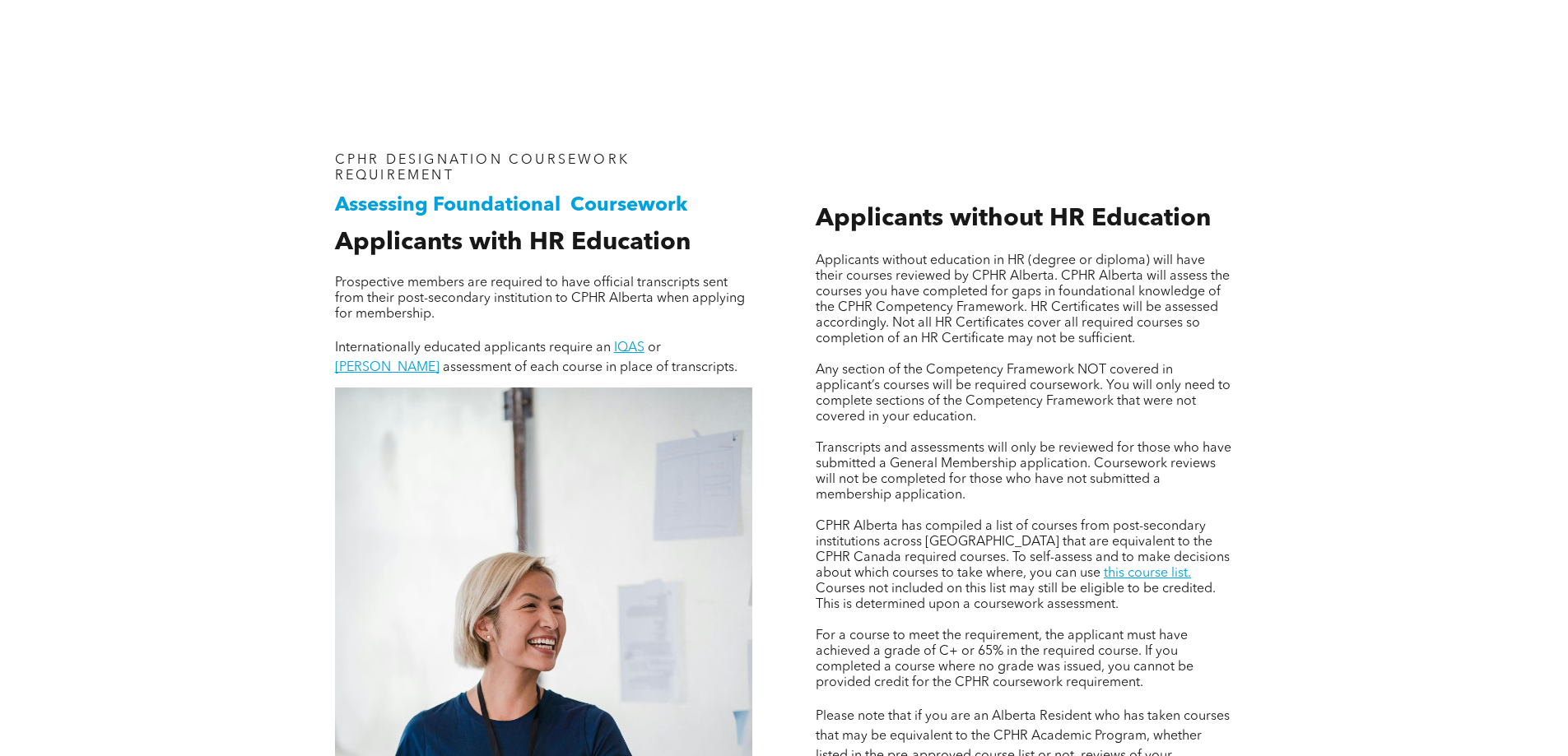
scroll to position [1026, 0]
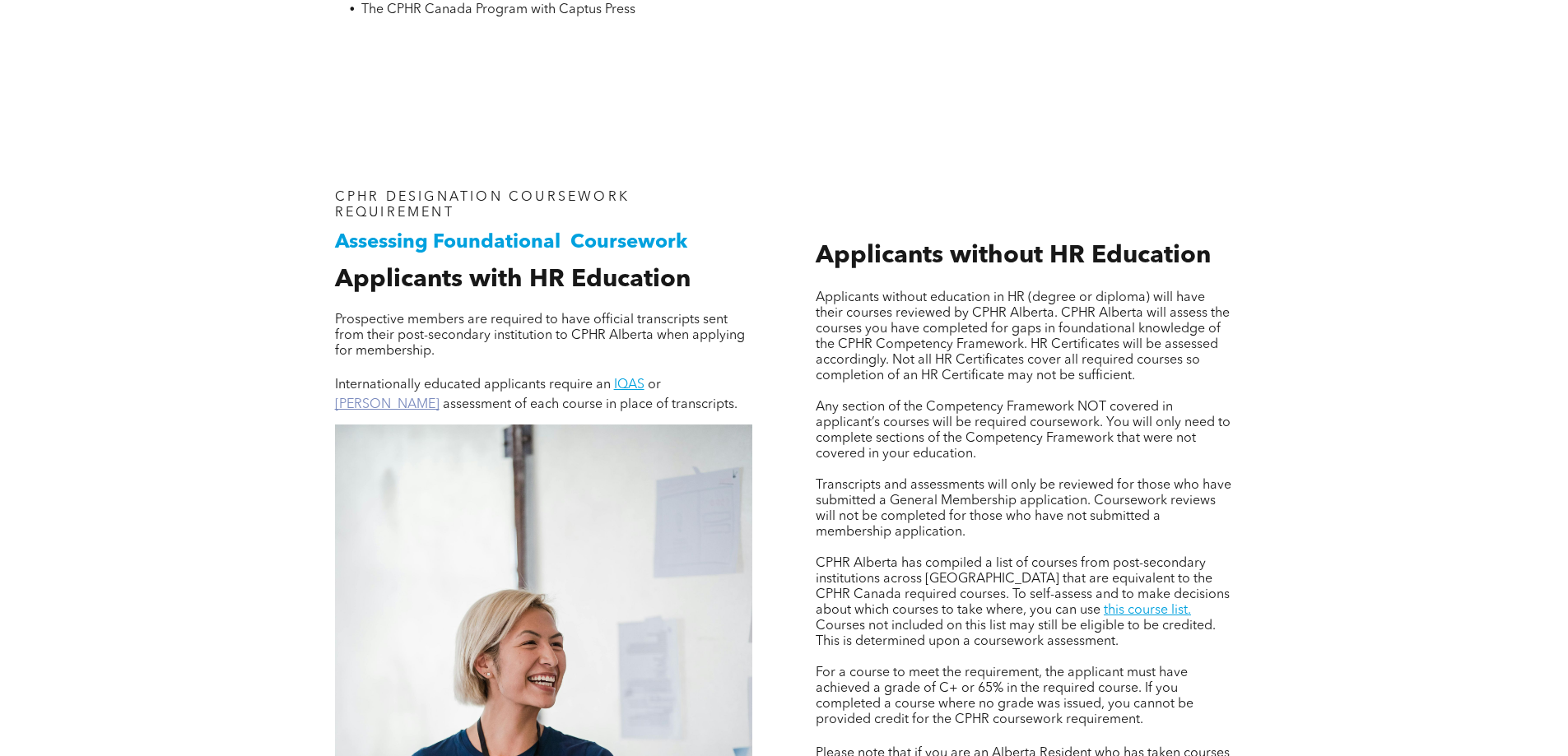
click at [439, 398] on link "[PERSON_NAME]" at bounding box center [387, 404] width 104 height 13
